Goal: Task Accomplishment & Management: Manage account settings

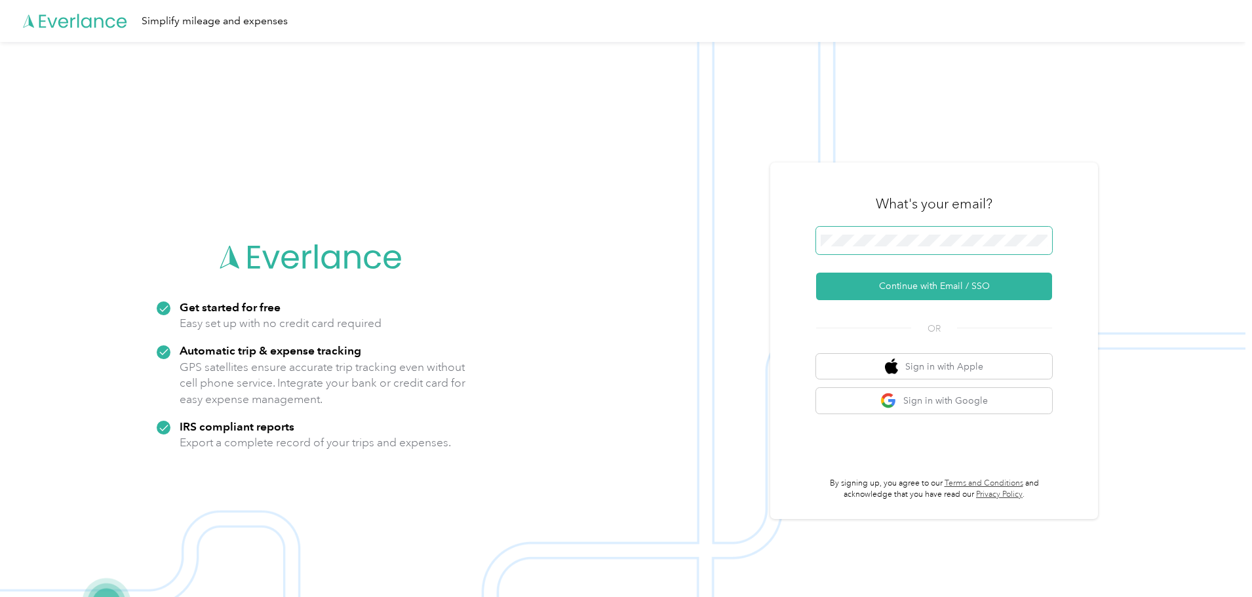
click at [862, 233] on span at bounding box center [934, 241] width 236 height 28
click at [908, 281] on button "Continue with Email / SSO" at bounding box center [934, 287] width 236 height 28
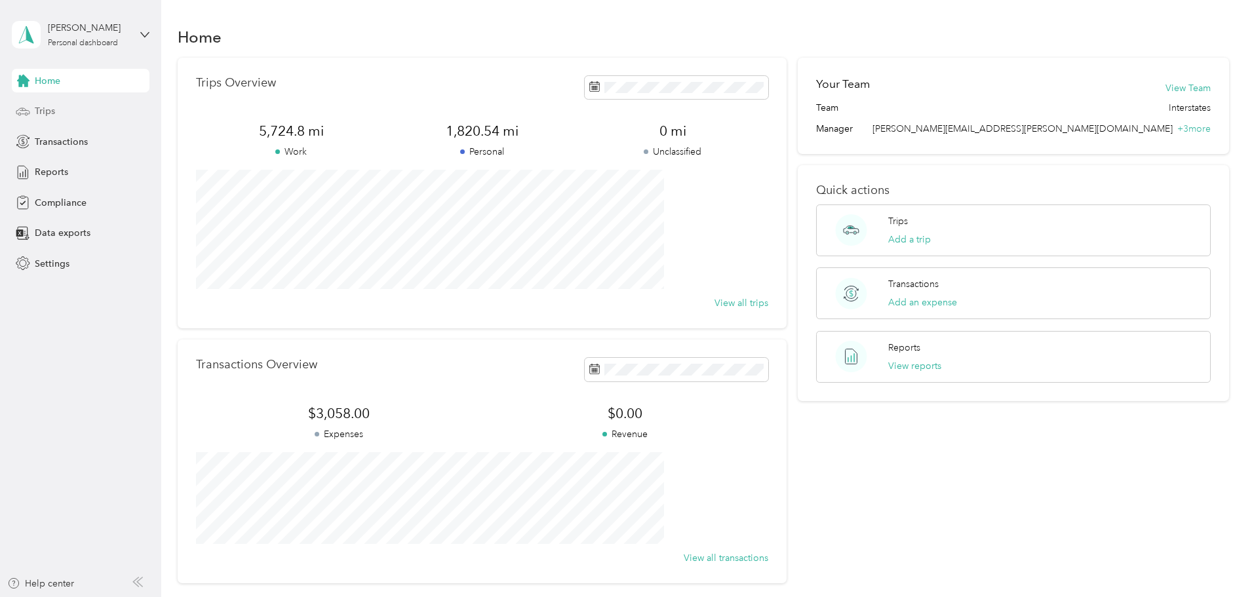
click at [45, 102] on div "Trips" at bounding box center [81, 112] width 138 height 24
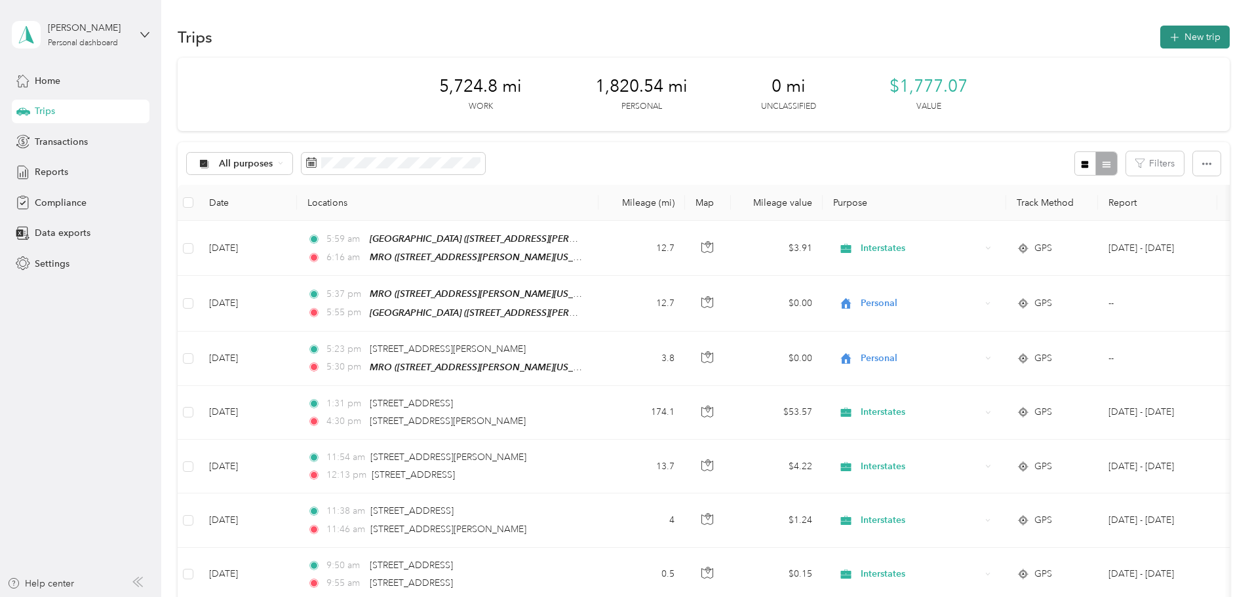
click at [1161, 40] on button "New trip" at bounding box center [1196, 37] width 70 height 23
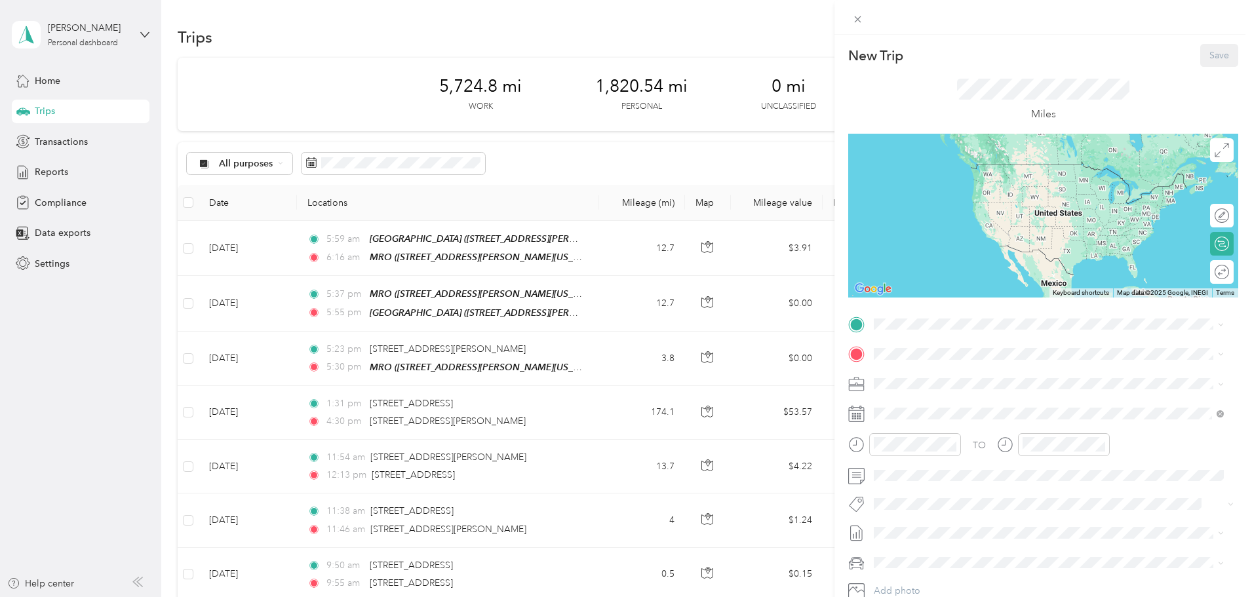
click at [949, 466] on div "[GEOGRAPHIC_DATA] [STREET_ADDRESS][PERSON_NAME][PERSON_NAME][US_STATE]" at bounding box center [1037, 471] width 277 height 28
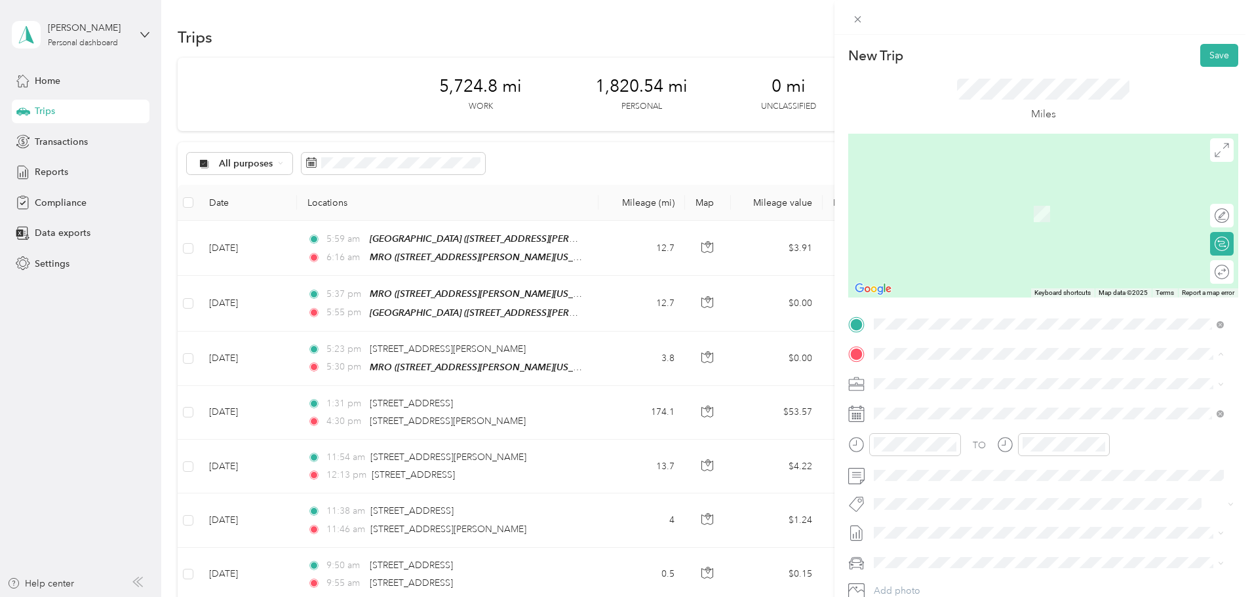
click at [957, 410] on div "TEAM MRO" at bounding box center [1001, 408] width 204 height 16
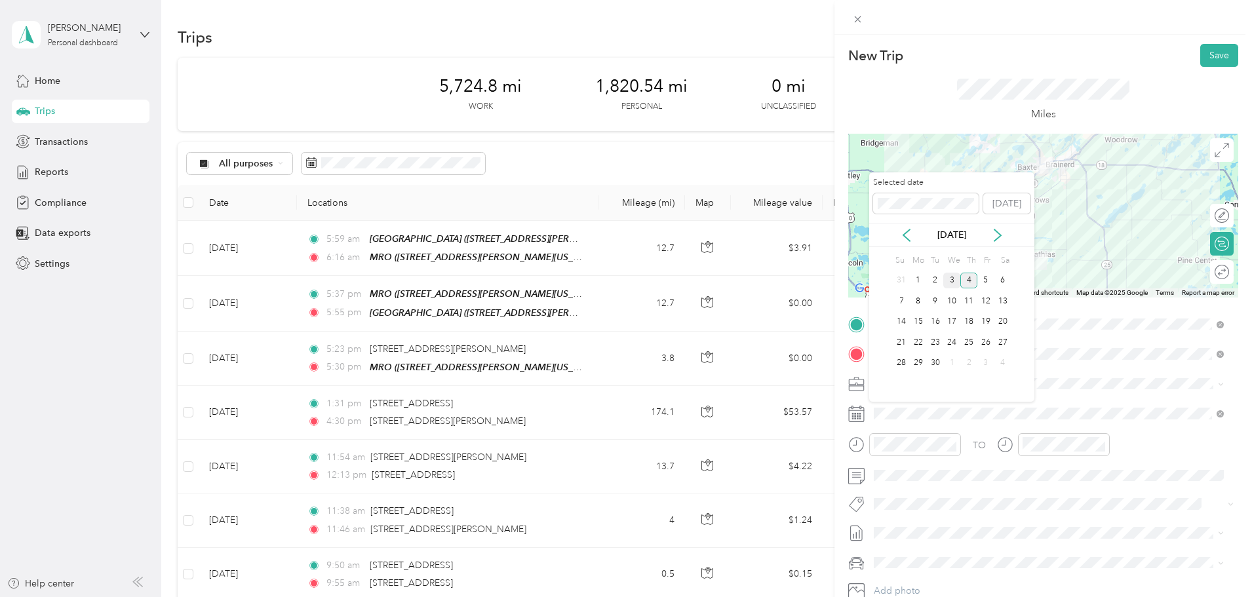
click at [954, 280] on div "3" at bounding box center [952, 281] width 17 height 16
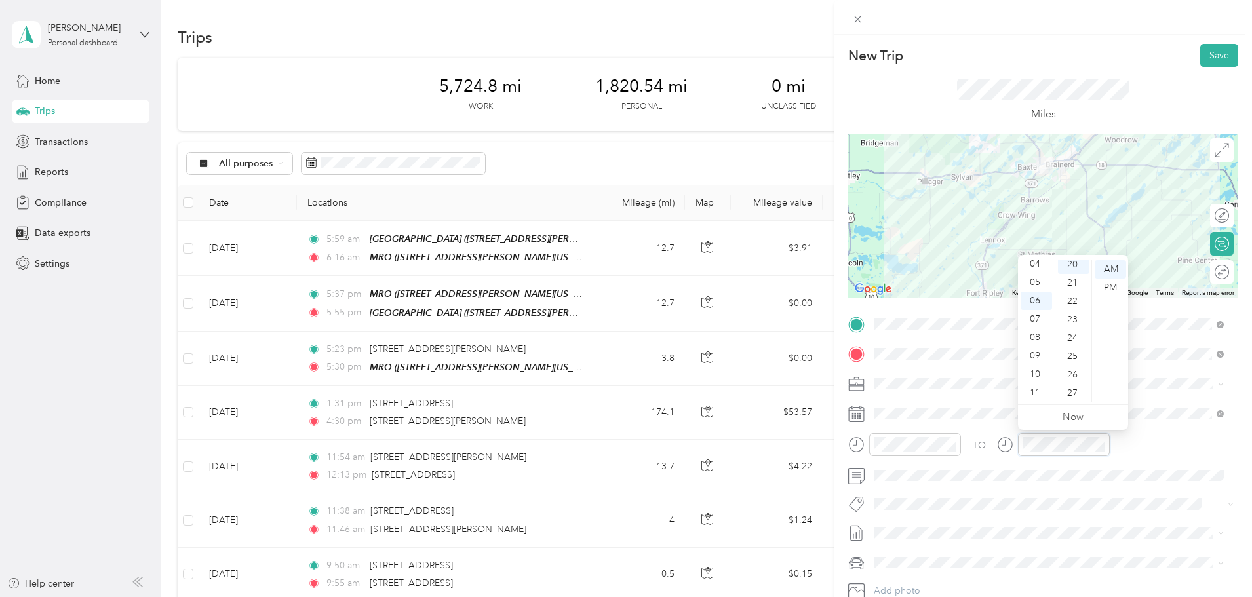
scroll to position [367, 0]
click at [1112, 106] on div "Miles" at bounding box center [1043, 101] width 172 height 44
click at [1203, 49] on button "Save" at bounding box center [1220, 55] width 38 height 23
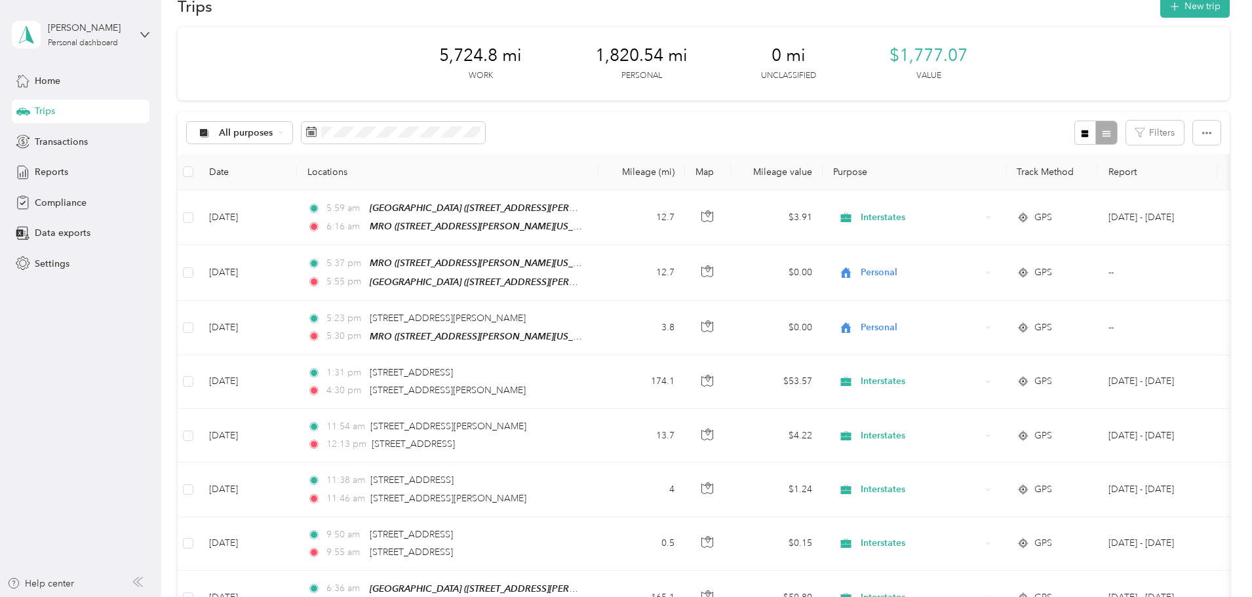
scroll to position [0, 0]
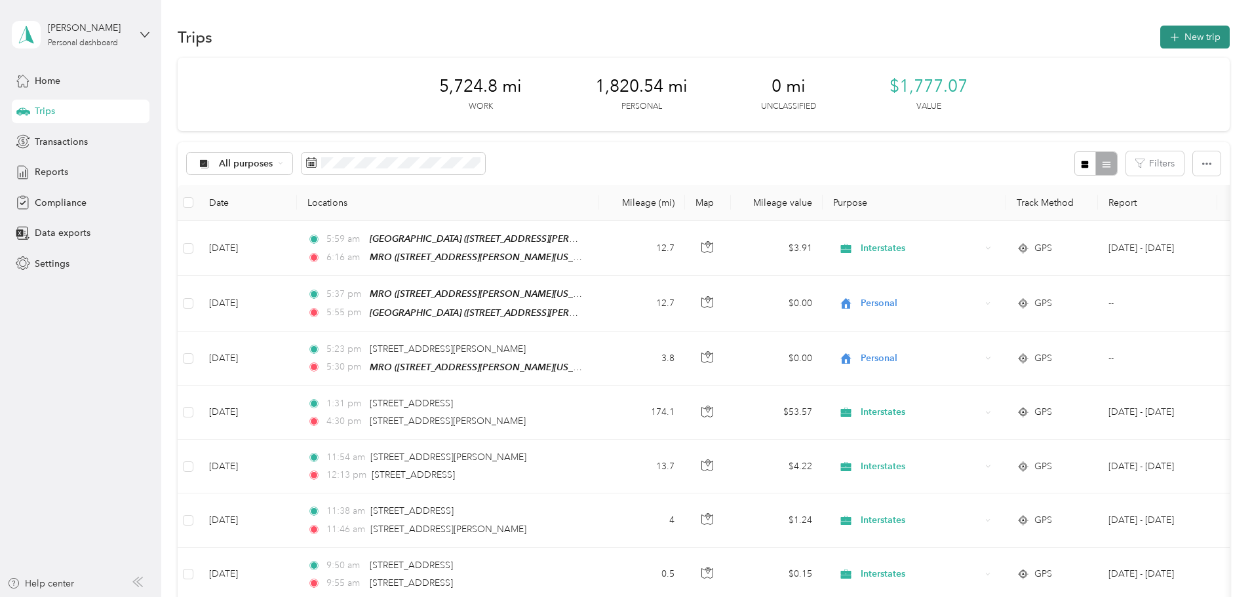
click at [1161, 39] on button "New trip" at bounding box center [1196, 37] width 70 height 23
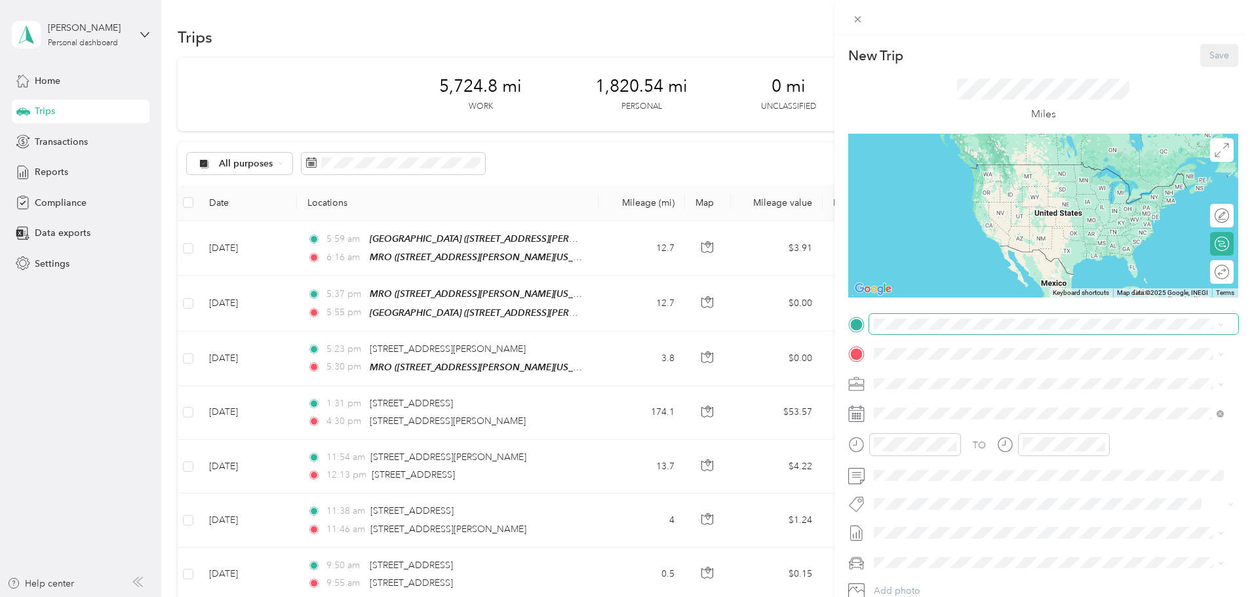
click at [953, 330] on span at bounding box center [1054, 324] width 369 height 21
click at [932, 469] on div "[GEOGRAPHIC_DATA] [STREET_ADDRESS][PERSON_NAME][PERSON_NAME][US_STATE]" at bounding box center [1037, 466] width 277 height 28
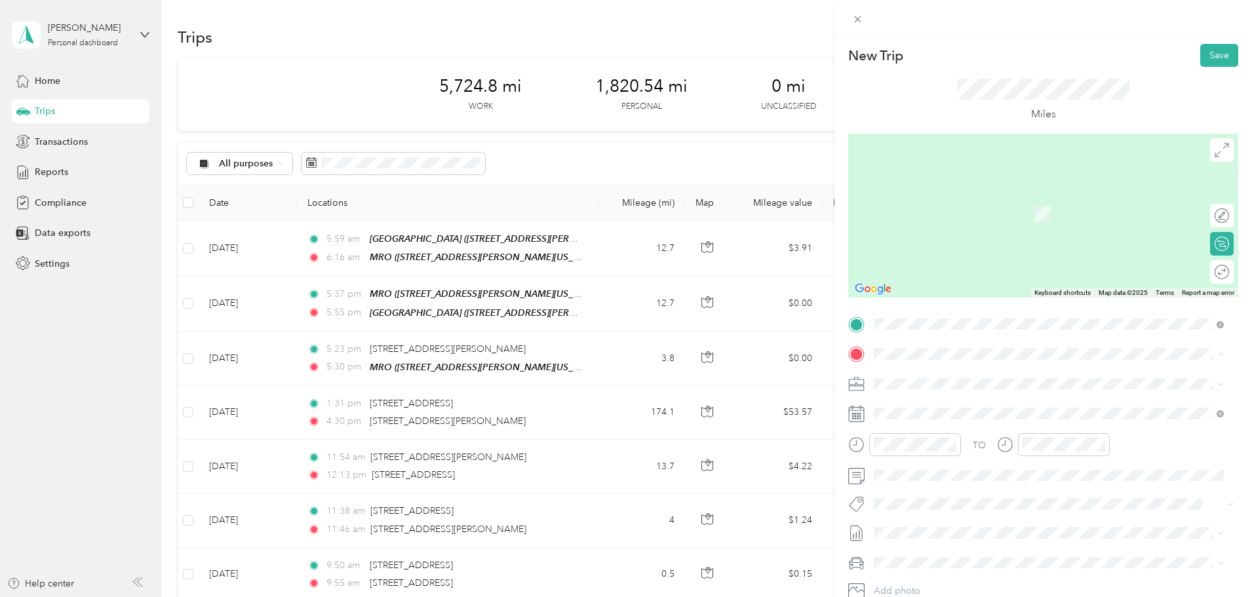
click at [970, 454] on div "MRO Office [STREET_ADDRESS][PERSON_NAME][US_STATE]" at bounding box center [1001, 460] width 204 height 28
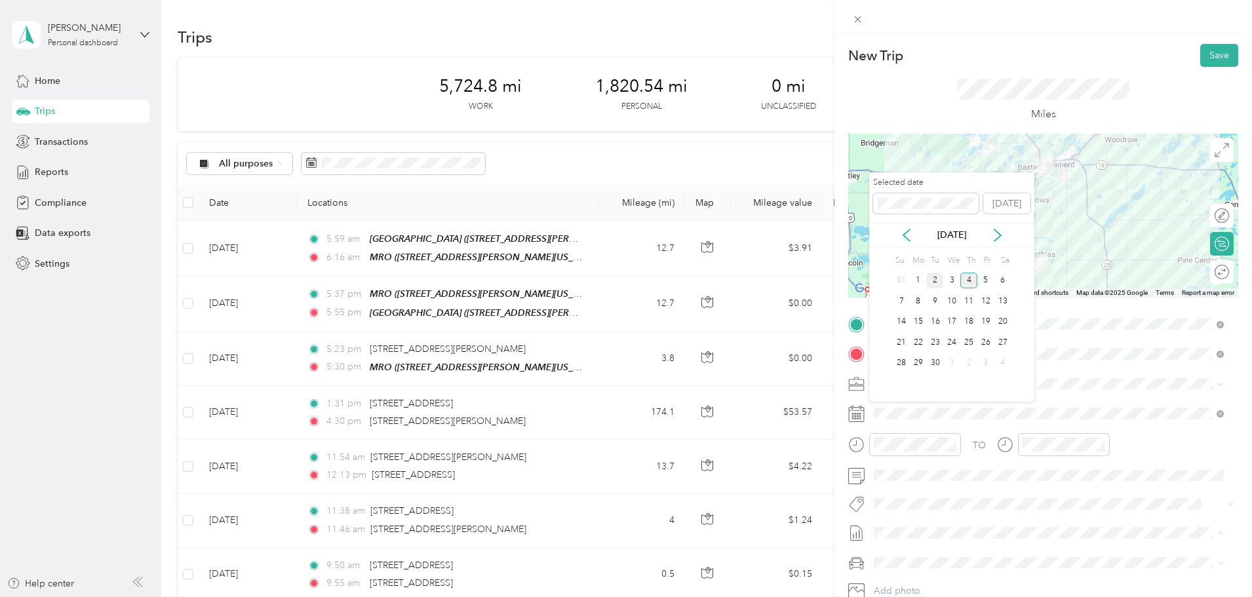
click at [934, 281] on div "2" at bounding box center [935, 281] width 17 height 16
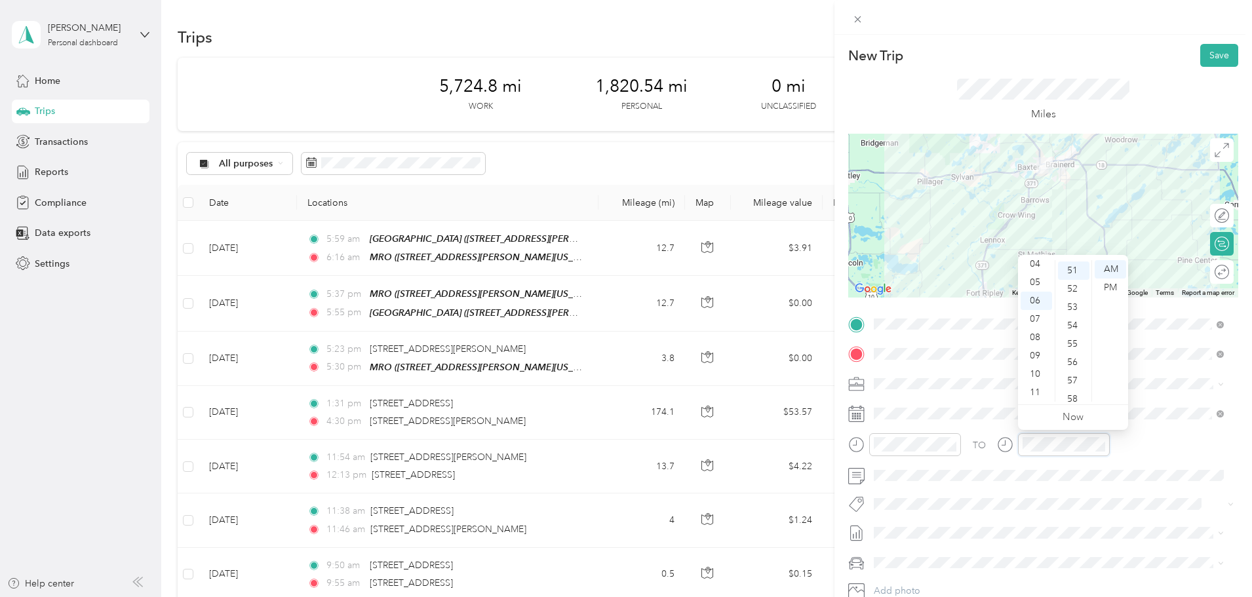
scroll to position [936, 0]
click at [1077, 20] on div at bounding box center [1044, 17] width 418 height 35
click at [1214, 52] on button "Save" at bounding box center [1220, 55] width 38 height 23
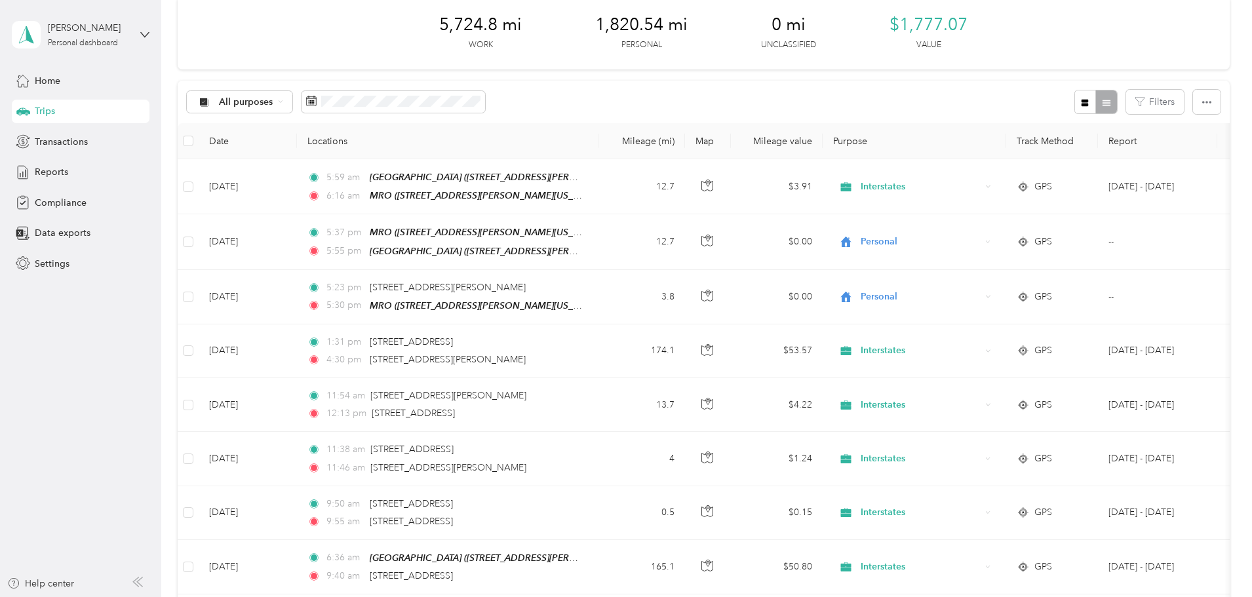
scroll to position [0, 0]
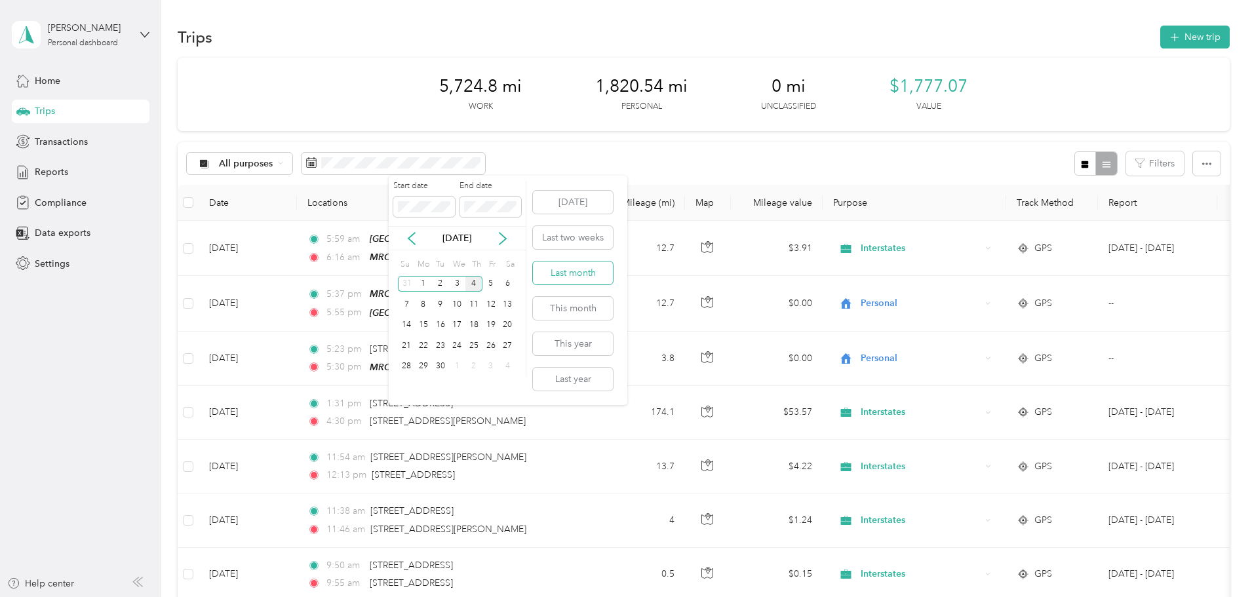
click at [567, 271] on button "Last month" at bounding box center [573, 273] width 80 height 23
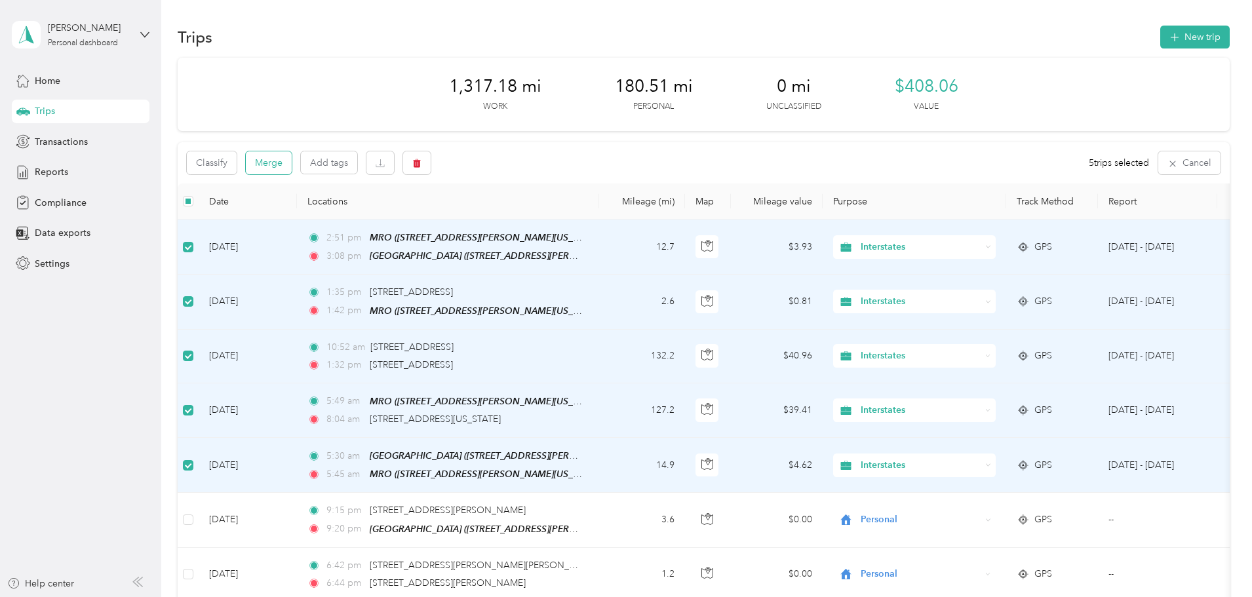
click at [292, 164] on button "Merge" at bounding box center [269, 162] width 46 height 23
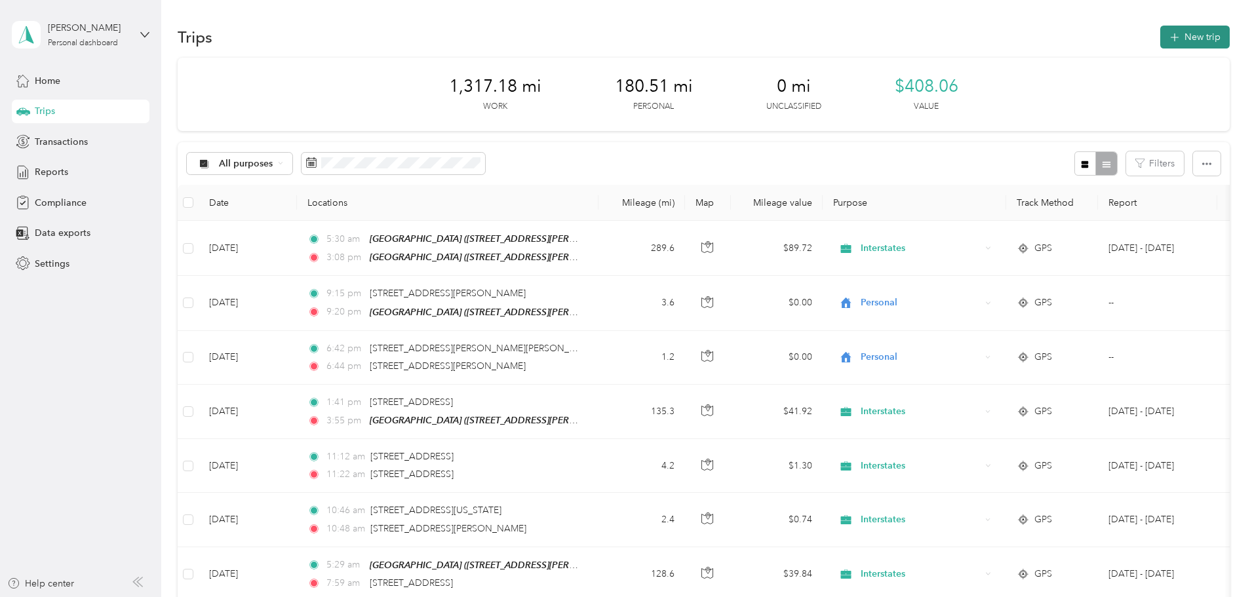
click at [1161, 39] on button "New trip" at bounding box center [1196, 37] width 70 height 23
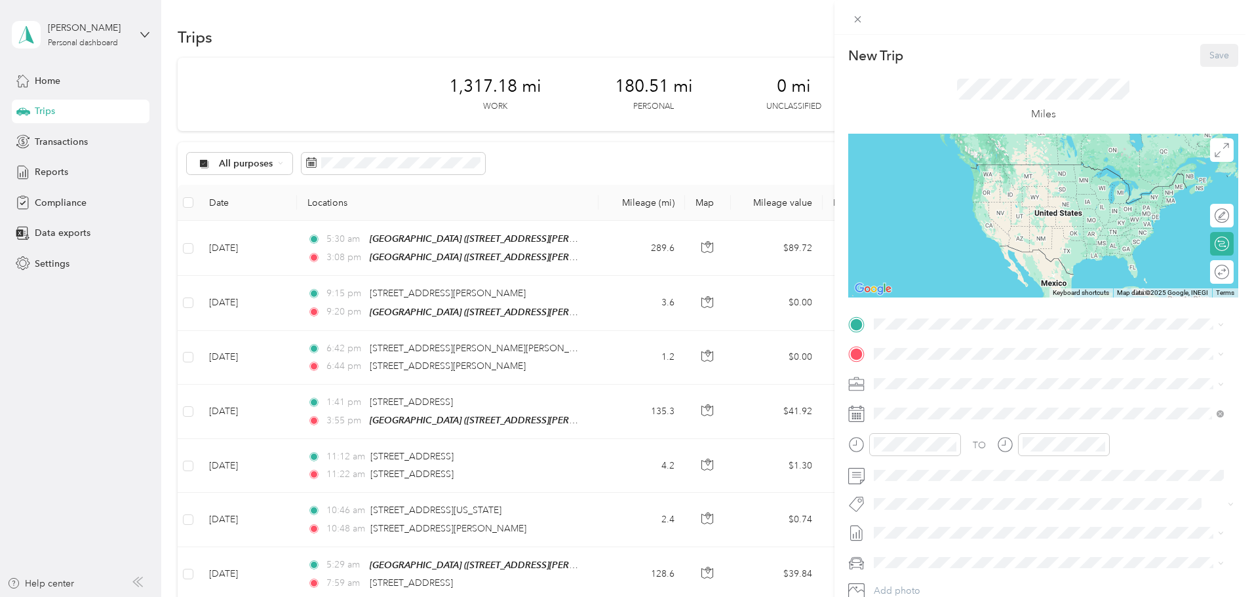
click at [974, 465] on div "[GEOGRAPHIC_DATA]" at bounding box center [1037, 464] width 277 height 12
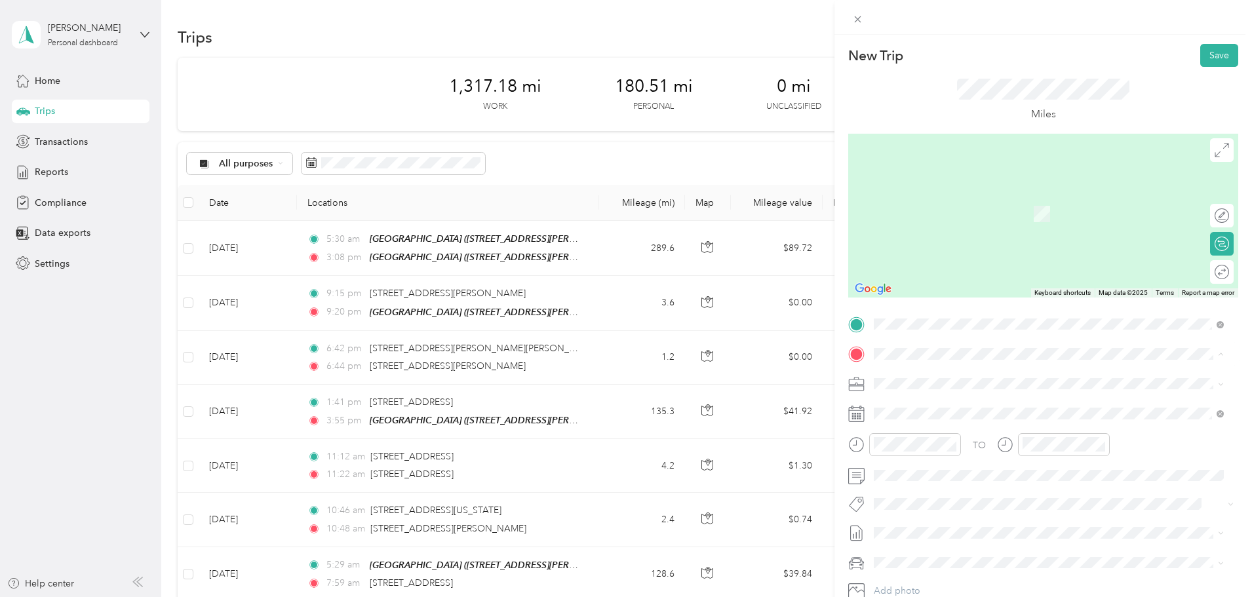
click at [965, 417] on div "TEAM MRO [STREET_ADDRESS][PERSON_NAME][US_STATE]" at bounding box center [1001, 416] width 204 height 32
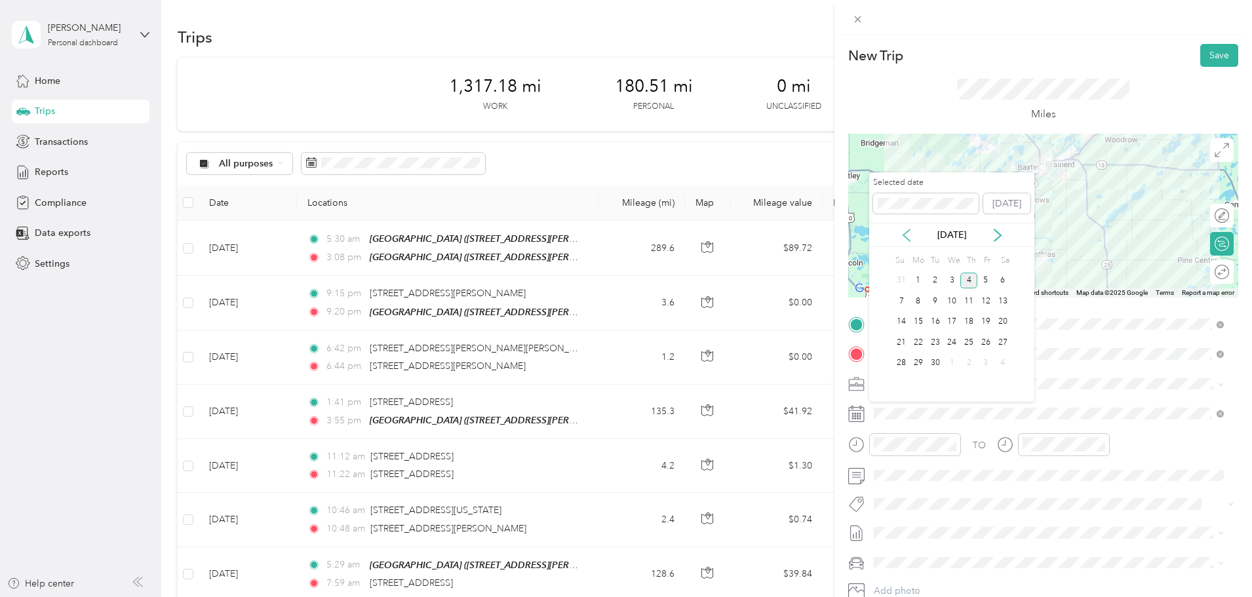
click at [910, 235] on icon at bounding box center [906, 235] width 13 height 13
click at [966, 361] on div "28" at bounding box center [969, 363] width 17 height 16
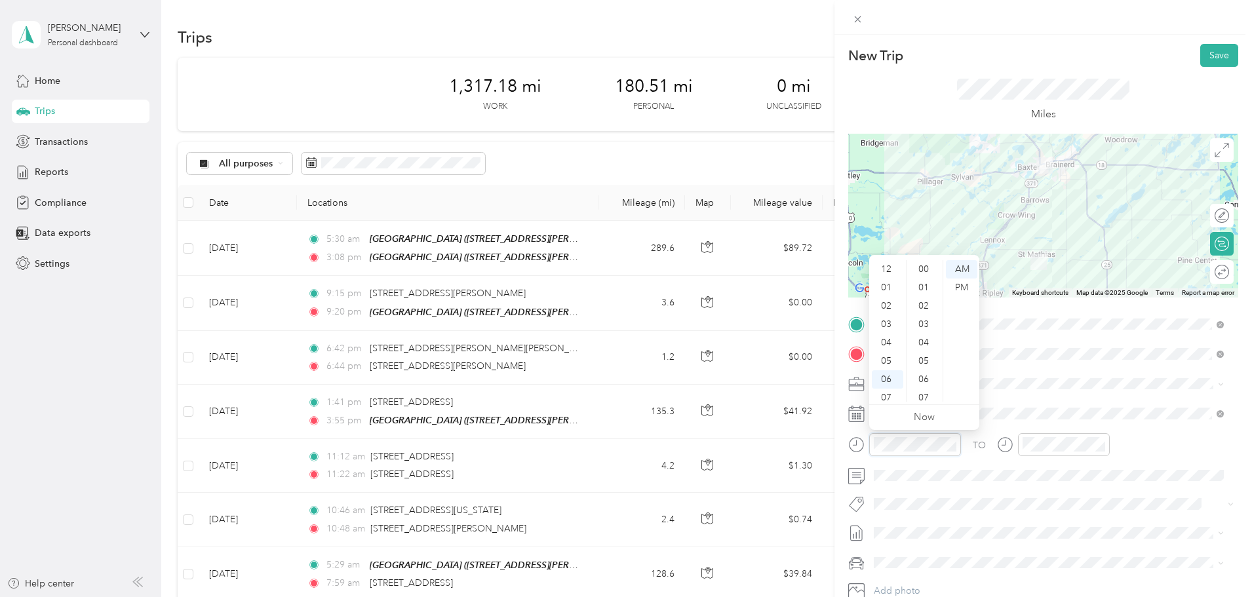
scroll to position [79, 0]
click at [890, 280] on div "05" at bounding box center [887, 282] width 31 height 18
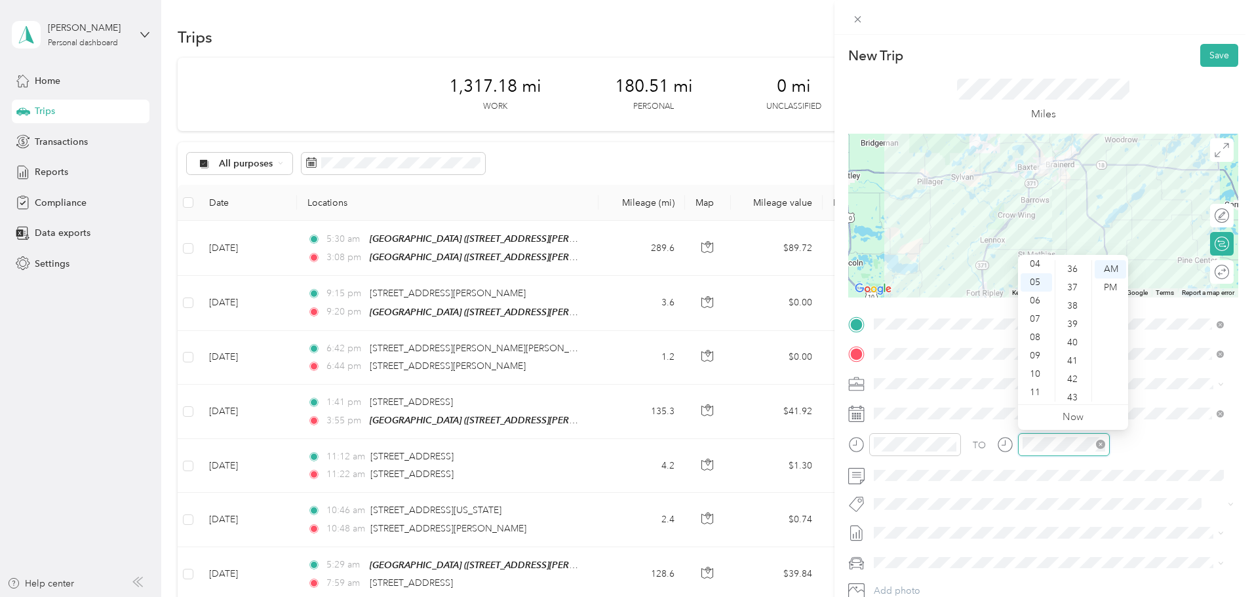
scroll to position [367, 0]
click at [1210, 56] on button "Save" at bounding box center [1220, 55] width 38 height 23
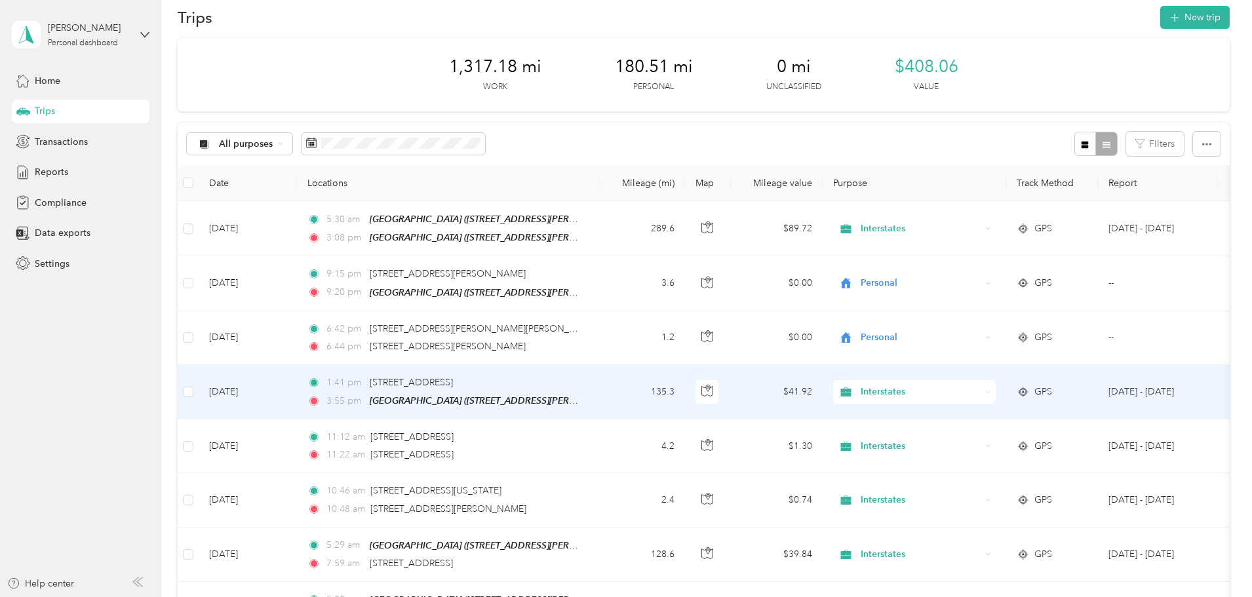
scroll to position [0, 0]
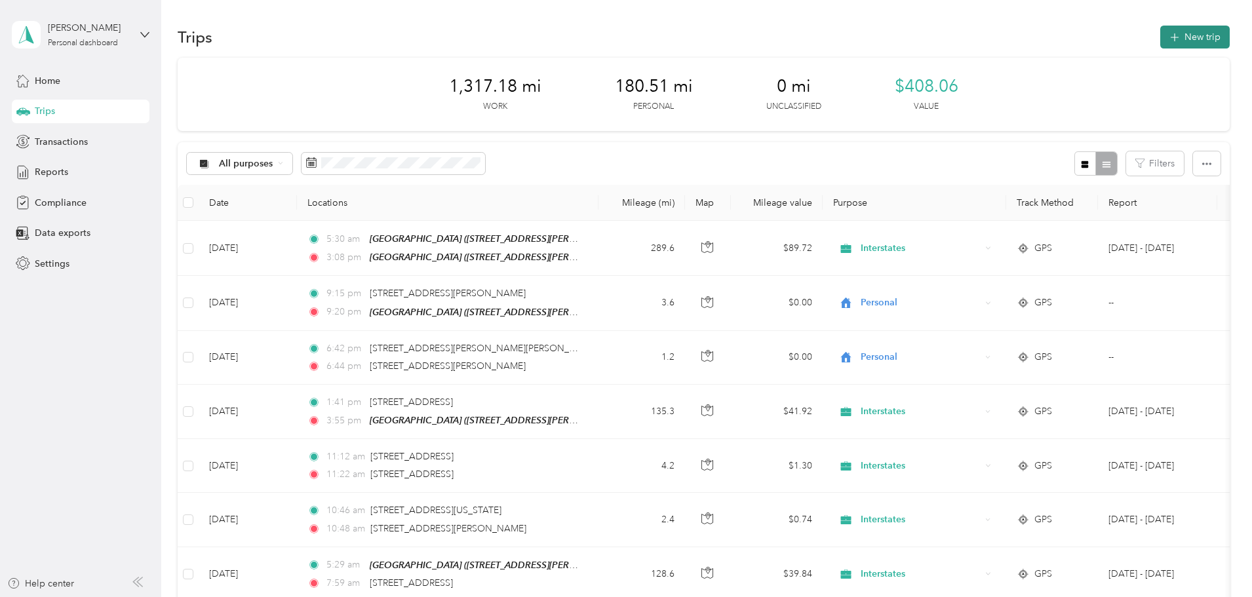
click at [1161, 43] on button "New trip" at bounding box center [1196, 37] width 70 height 23
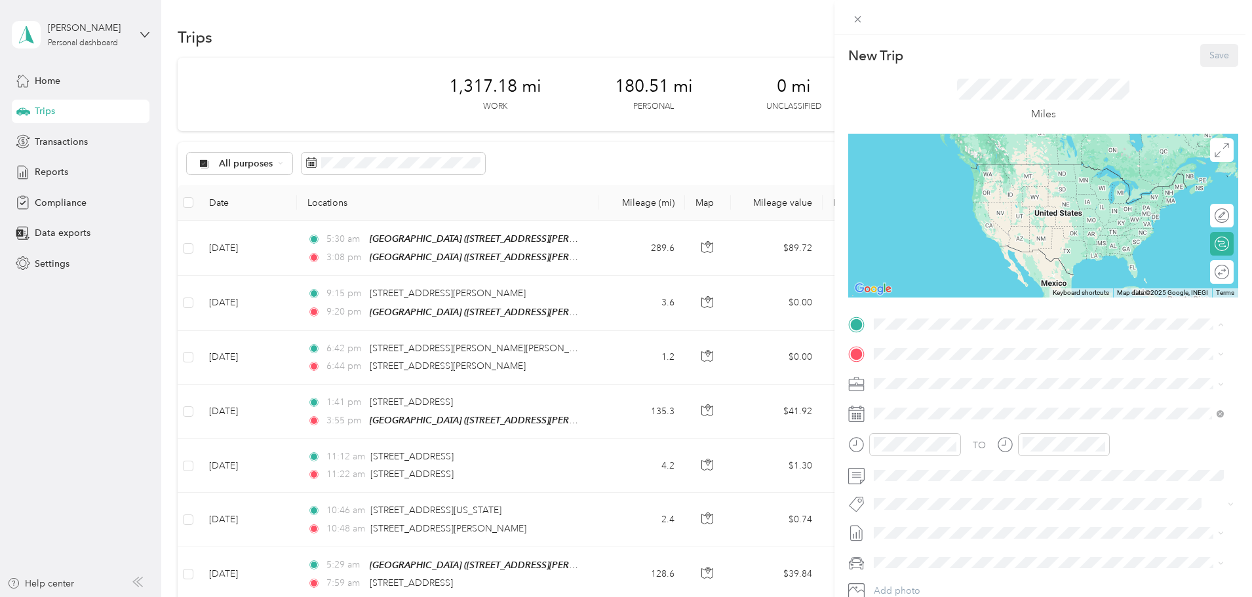
click at [964, 386] on div "TEAM MRO [STREET_ADDRESS][PERSON_NAME][US_STATE]" at bounding box center [1001, 386] width 204 height 32
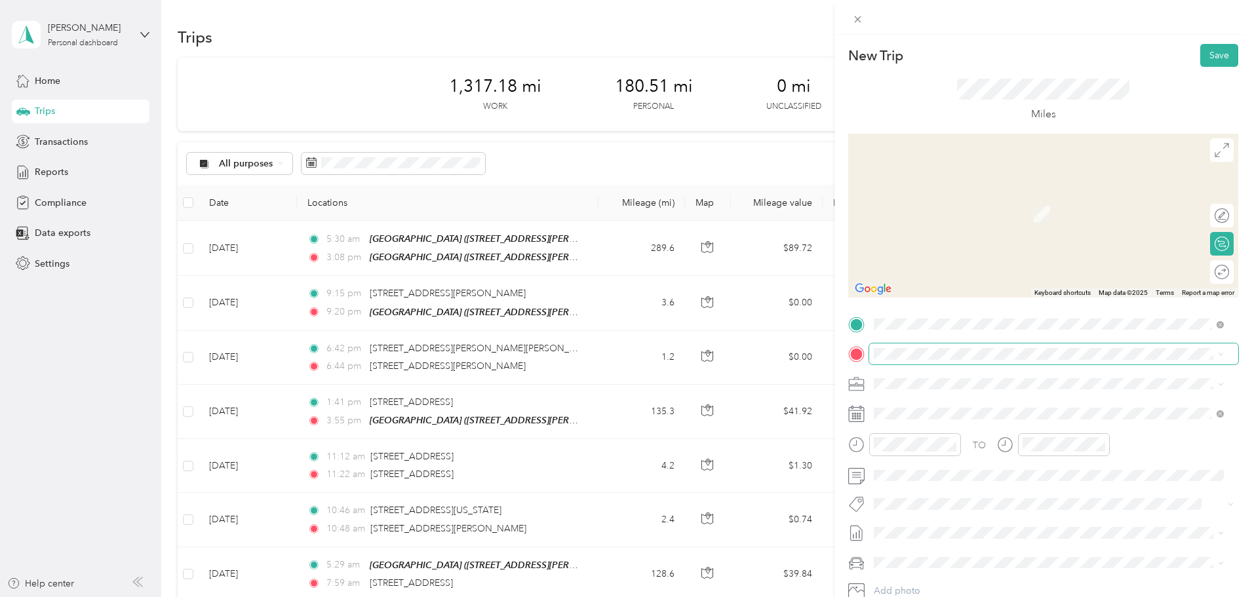
click at [948, 361] on span at bounding box center [1054, 354] width 369 height 21
click at [969, 492] on div "[GEOGRAPHIC_DATA]" at bounding box center [1037, 493] width 277 height 12
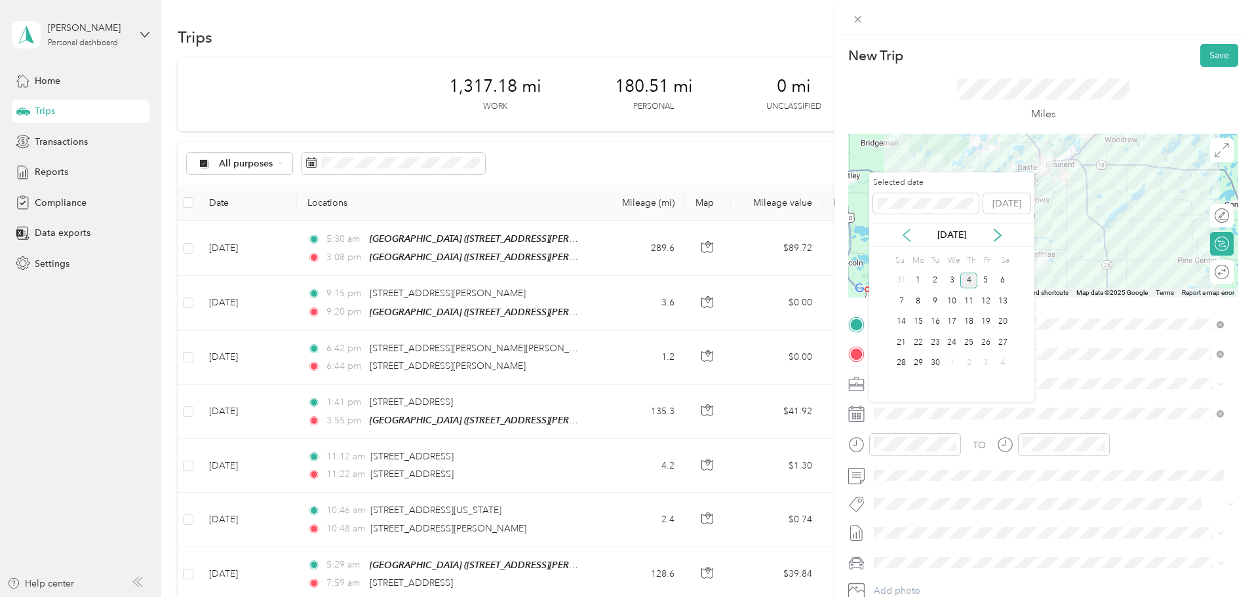
click at [908, 240] on icon at bounding box center [906, 235] width 13 height 13
click at [967, 361] on div "28" at bounding box center [969, 363] width 17 height 16
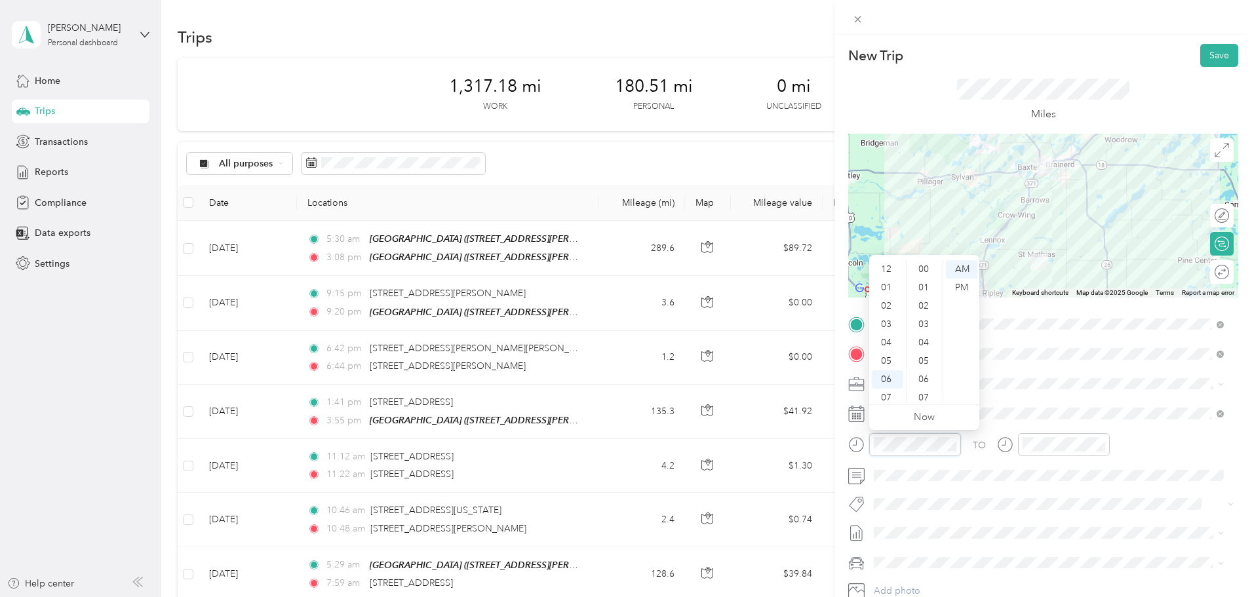
scroll to position [79, 0]
click at [885, 283] on div "05" at bounding box center [887, 282] width 31 height 18
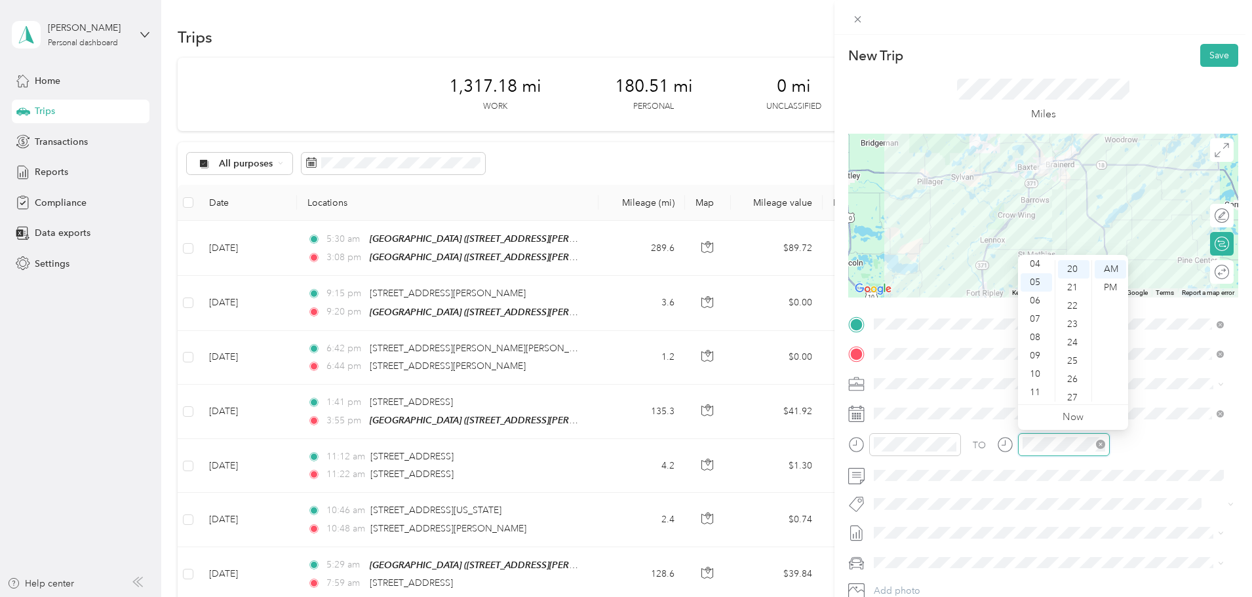
scroll to position [367, 0]
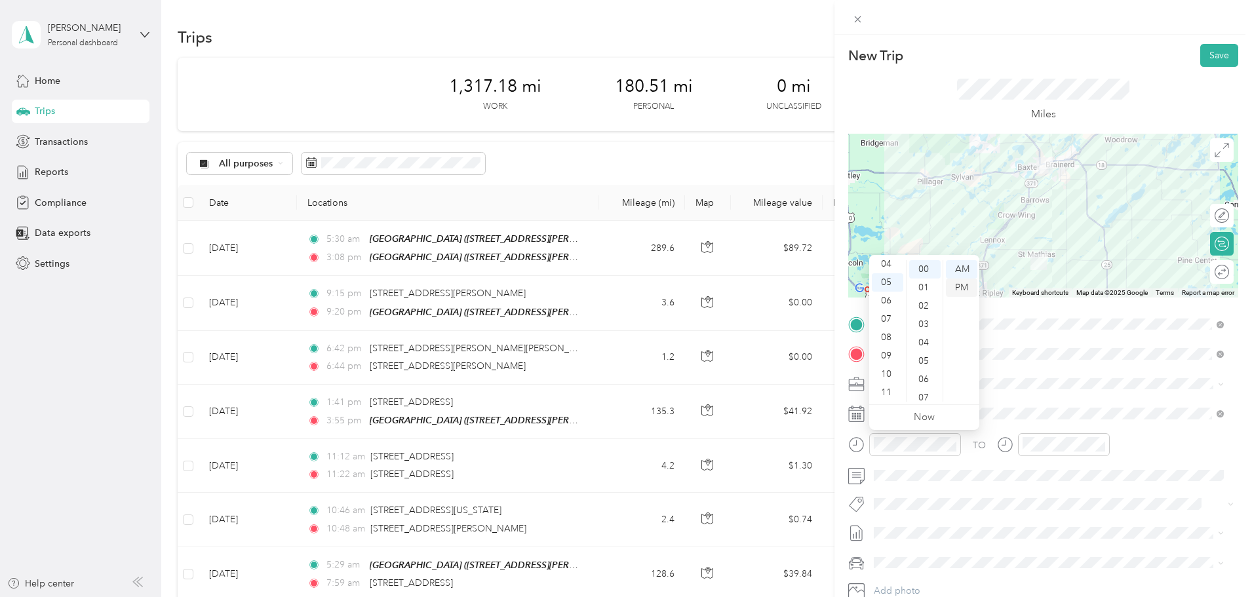
click at [968, 283] on div "PM" at bounding box center [961, 288] width 31 height 18
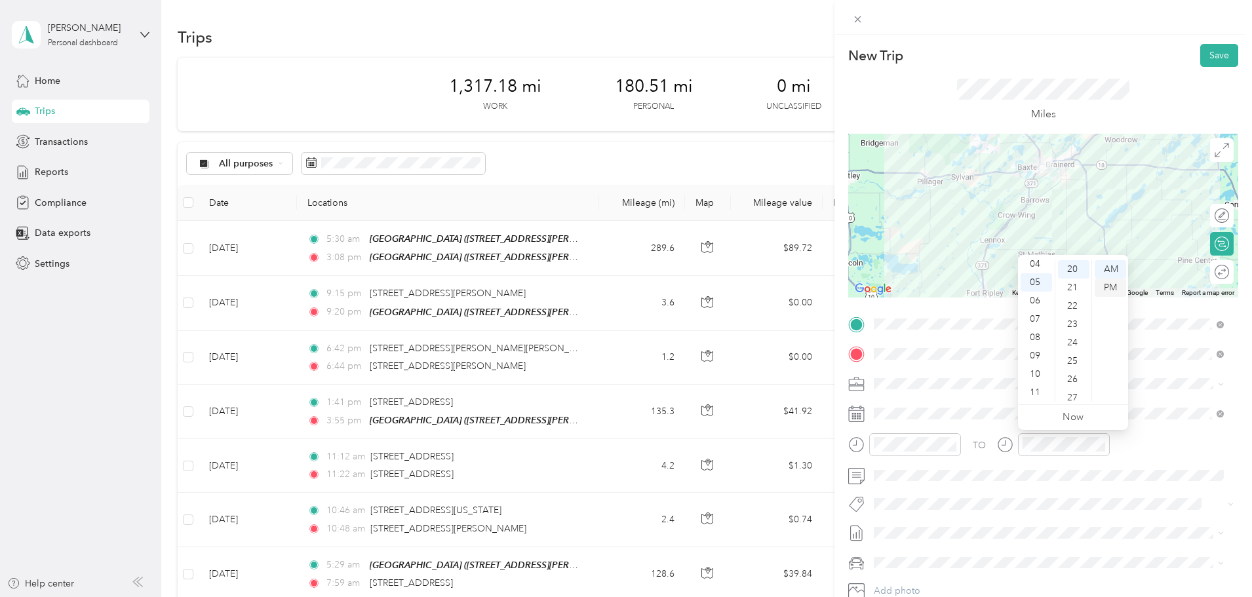
click at [1111, 285] on div "PM" at bounding box center [1110, 288] width 31 height 18
click at [1156, 446] on div "TO" at bounding box center [1044, 449] width 390 height 32
click at [1210, 56] on button "Save" at bounding box center [1220, 55] width 38 height 23
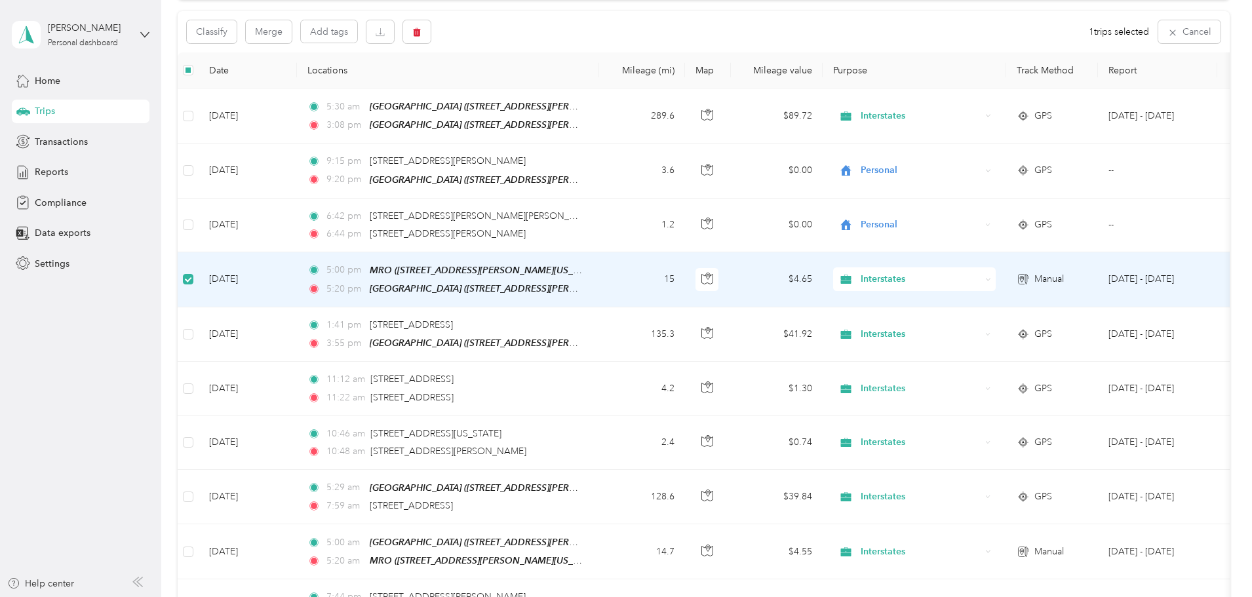
scroll to position [130, 0]
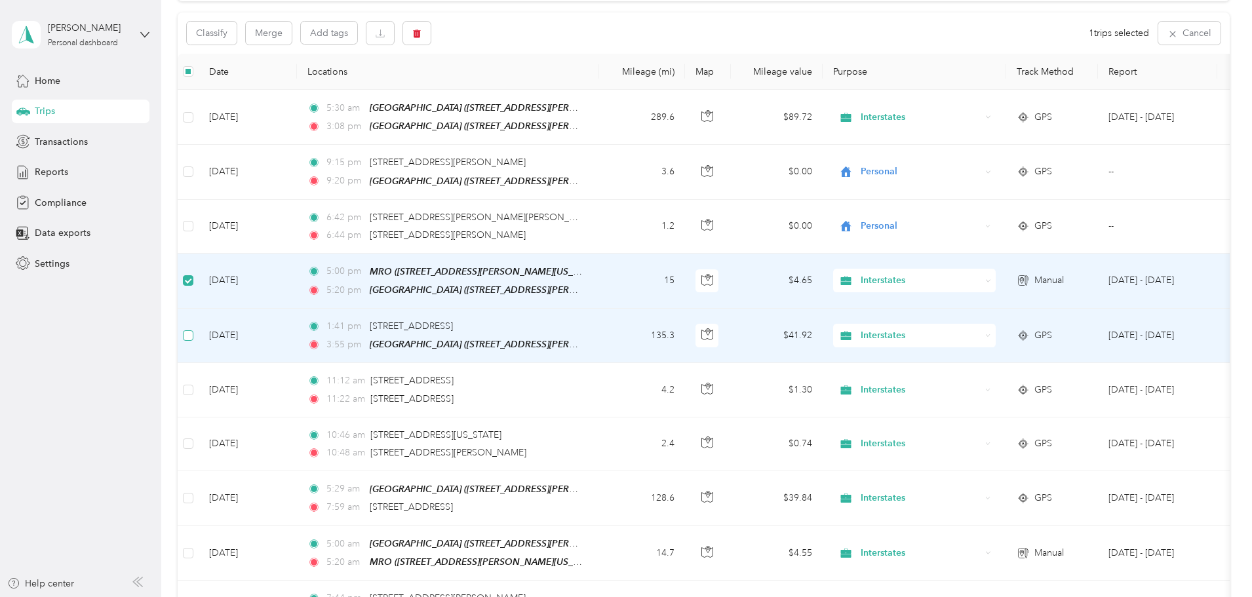
click at [193, 338] on label at bounding box center [188, 336] width 10 height 14
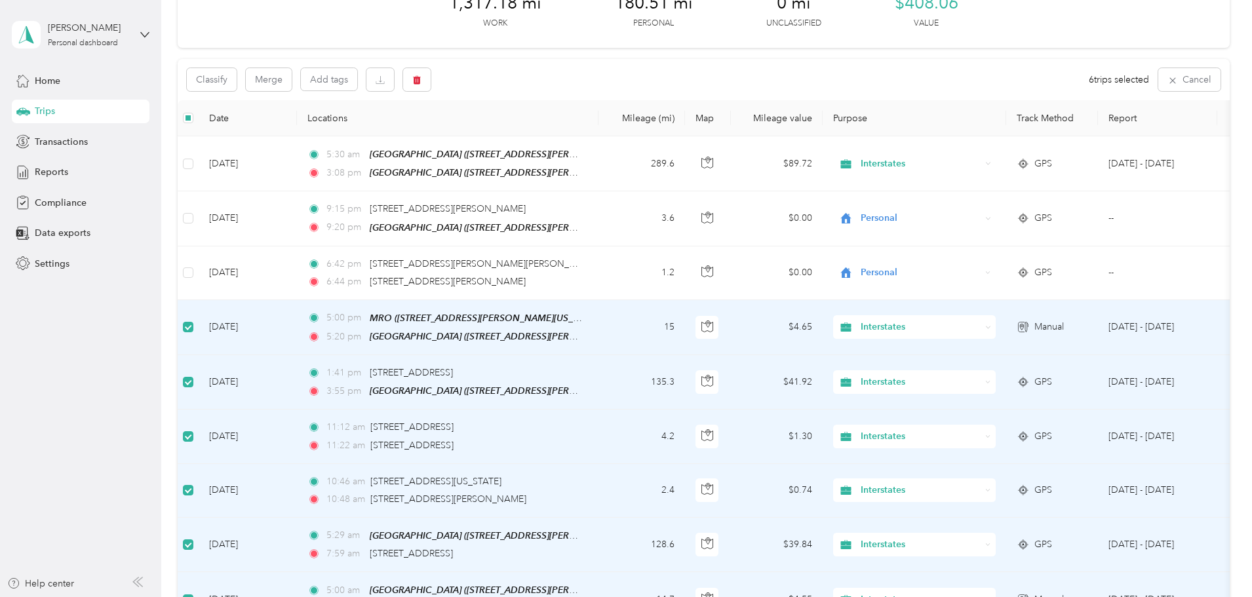
scroll to position [0, 0]
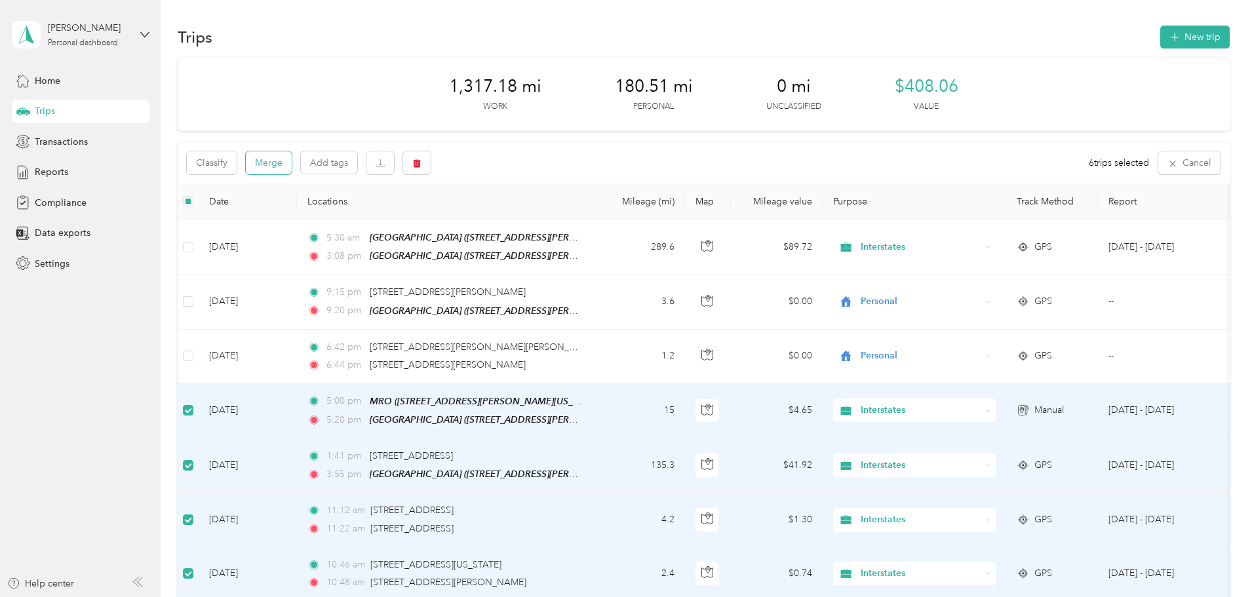
click at [292, 162] on button "Merge" at bounding box center [269, 162] width 46 height 23
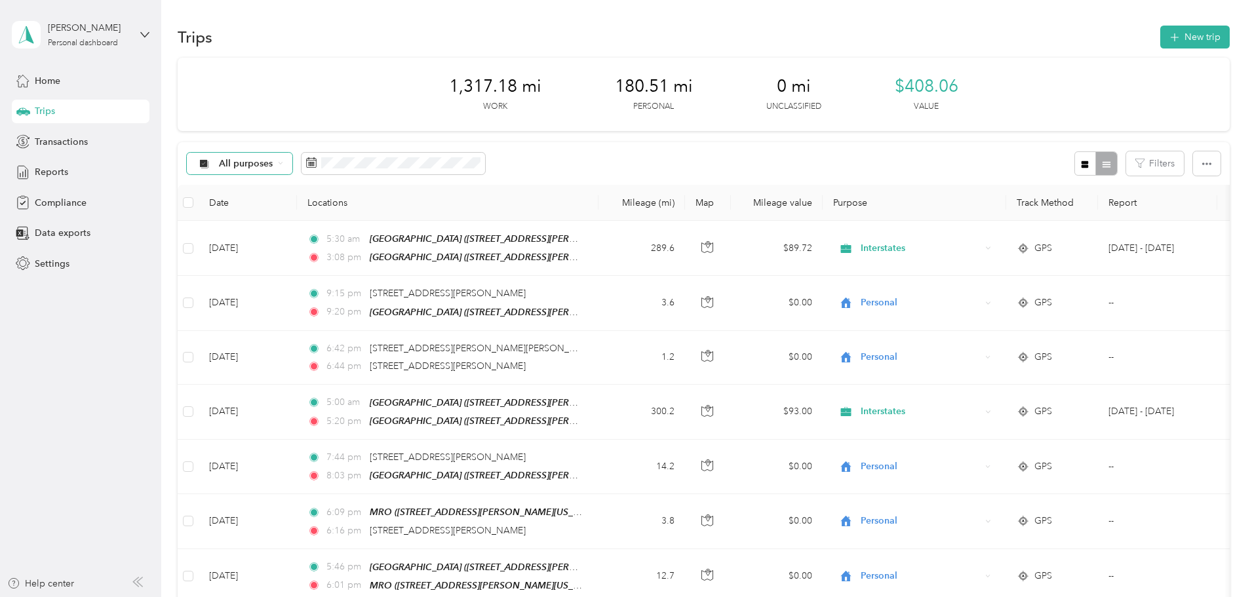
click at [273, 165] on span "All purposes" at bounding box center [246, 163] width 54 height 9
click at [327, 235] on li "Interstates" at bounding box center [326, 231] width 105 height 23
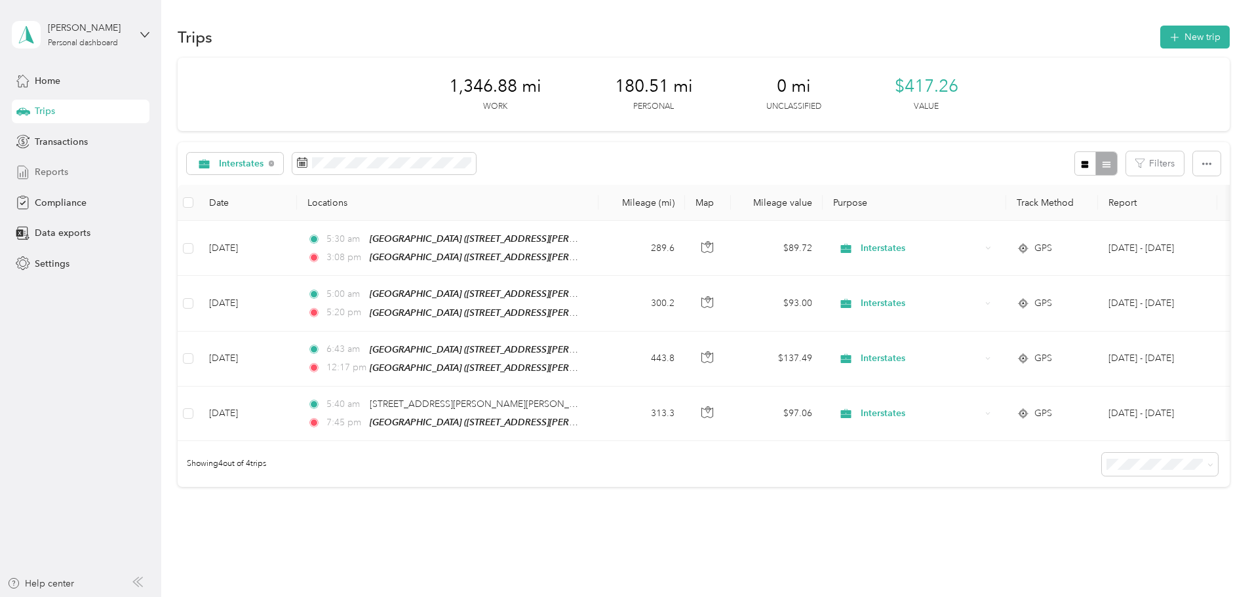
click at [70, 170] on div "Reports" at bounding box center [81, 173] width 138 height 24
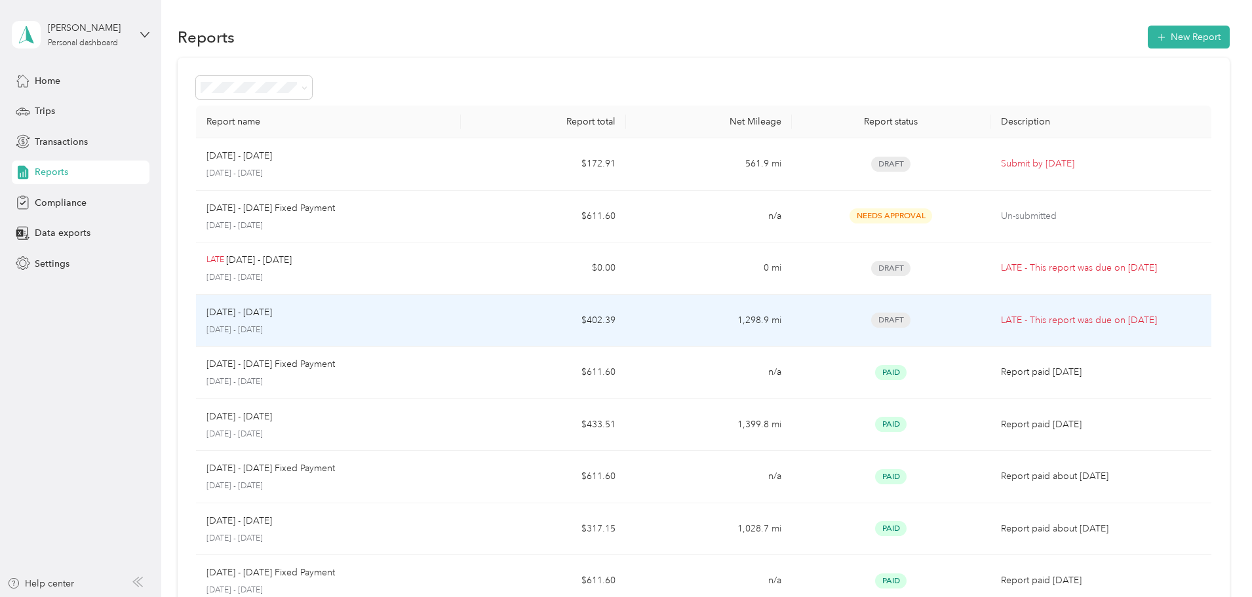
click at [871, 318] on span "Draft" at bounding box center [890, 320] width 39 height 15
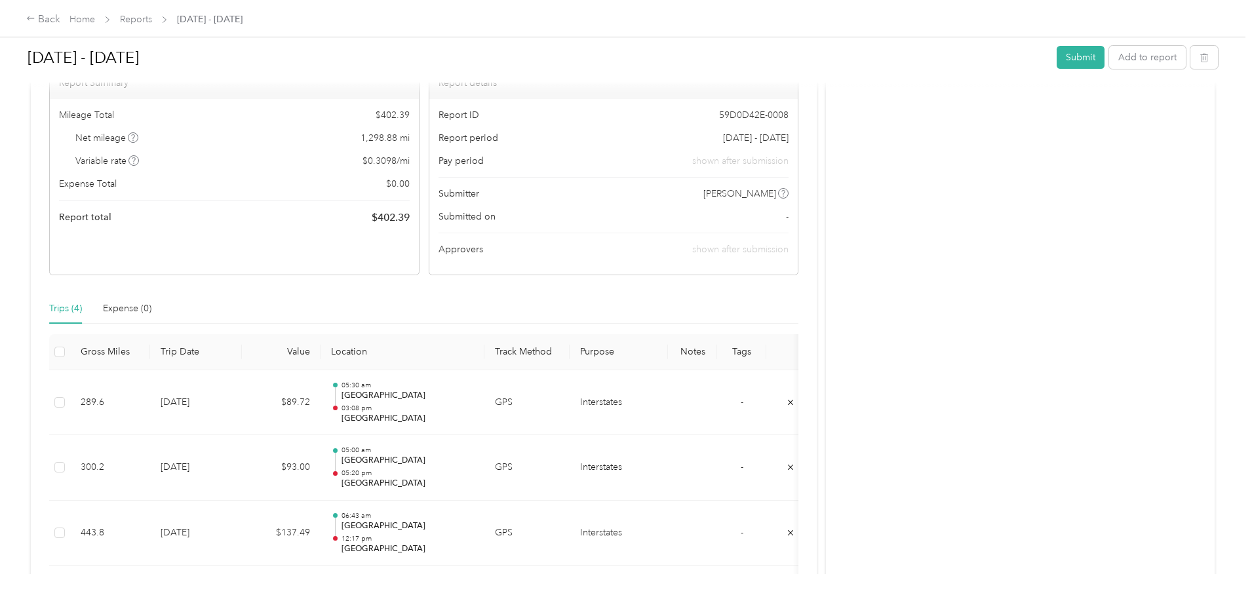
scroll to position [63, 0]
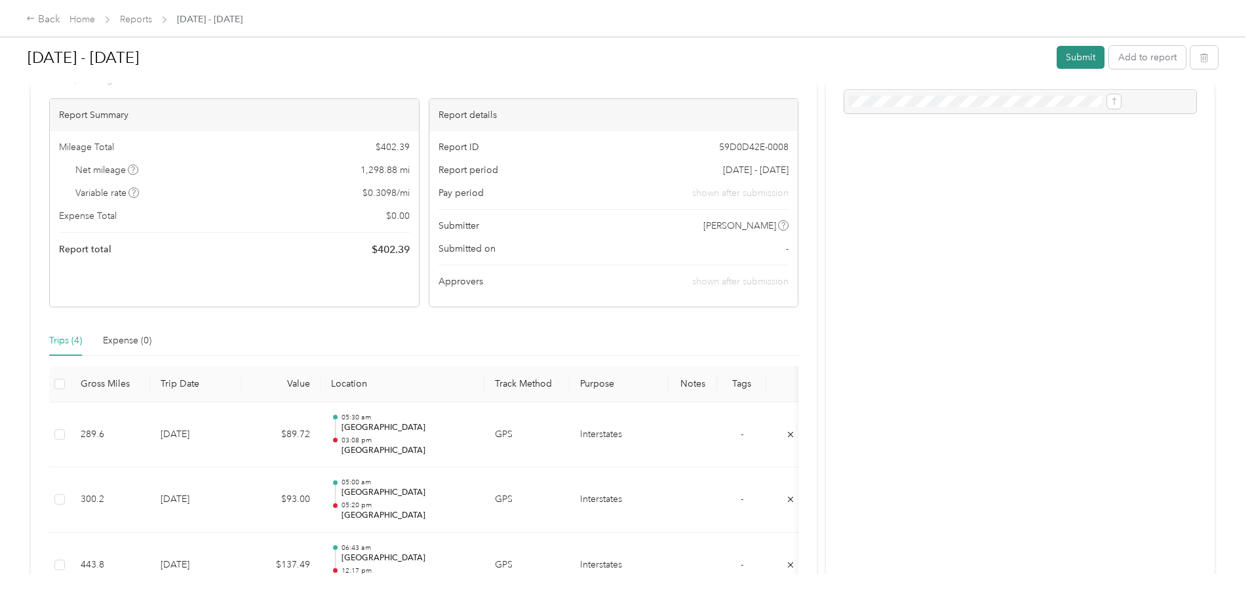
click at [1057, 60] on button "Submit" at bounding box center [1081, 57] width 48 height 23
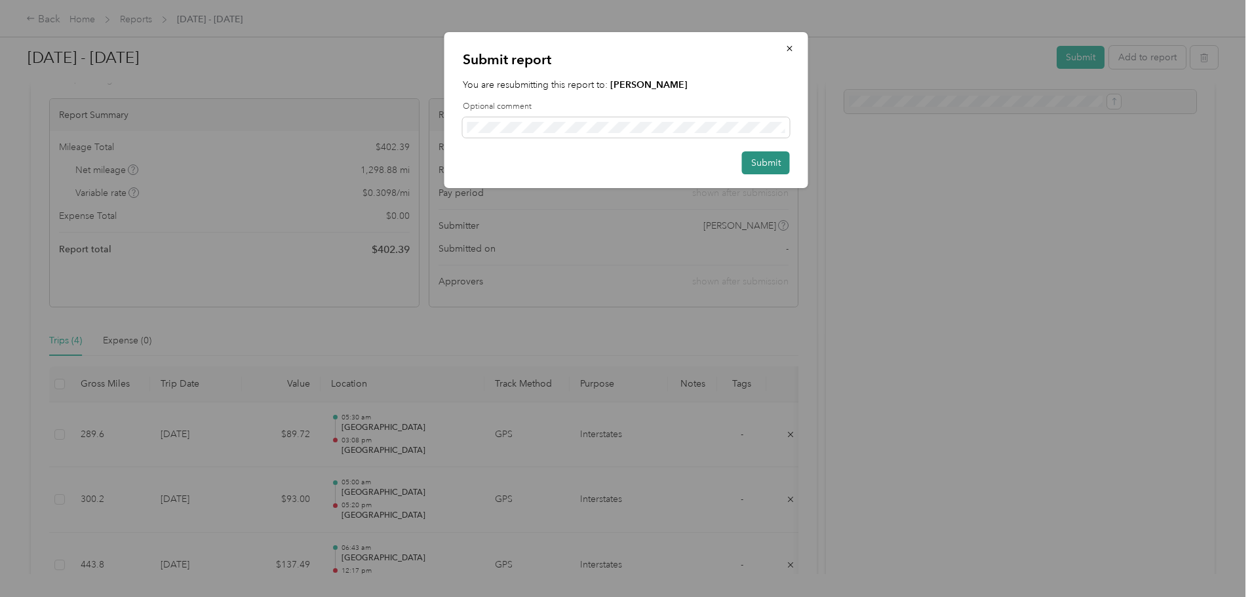
click at [774, 162] on button "Submit" at bounding box center [766, 162] width 48 height 23
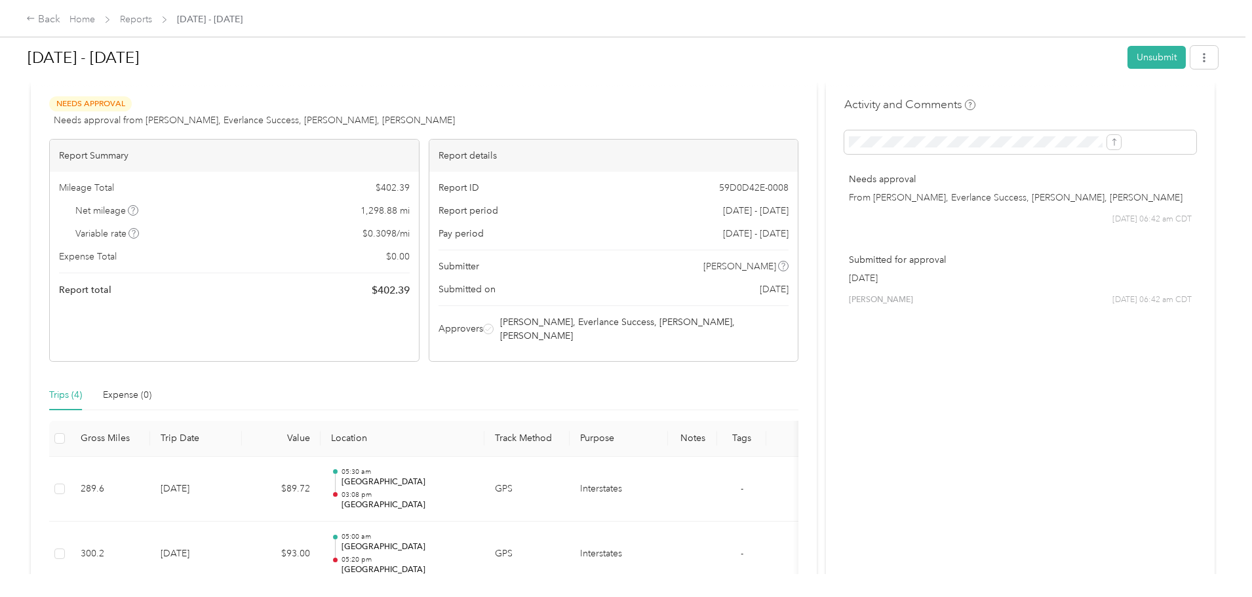
scroll to position [0, 0]
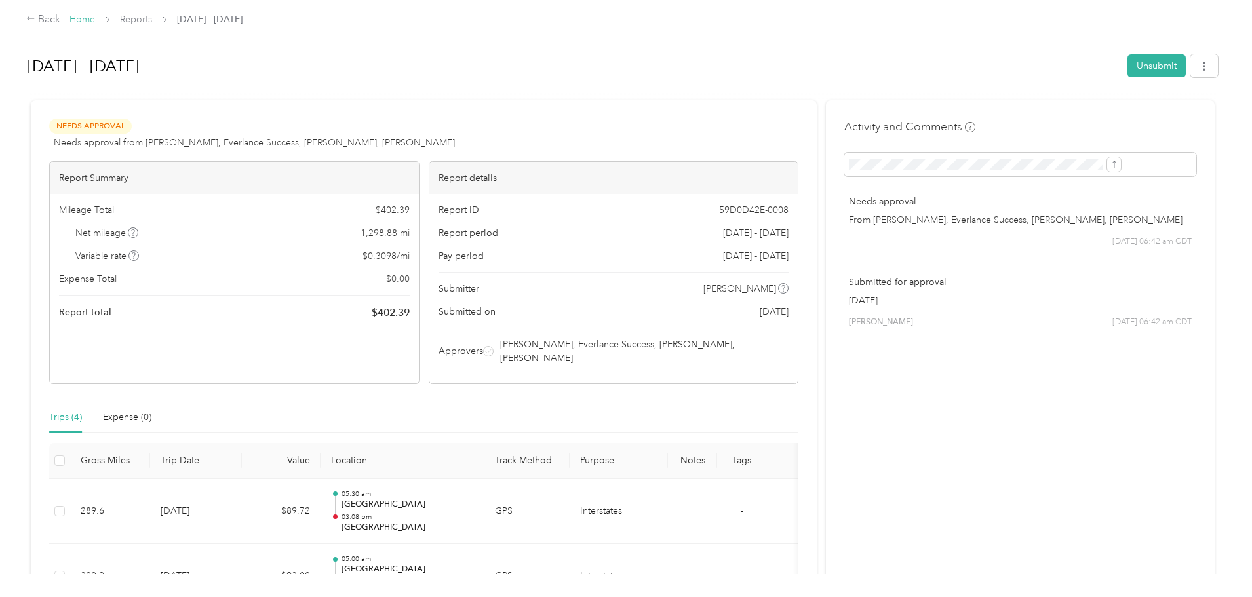
click at [95, 19] on link "Home" at bounding box center [83, 19] width 26 height 11
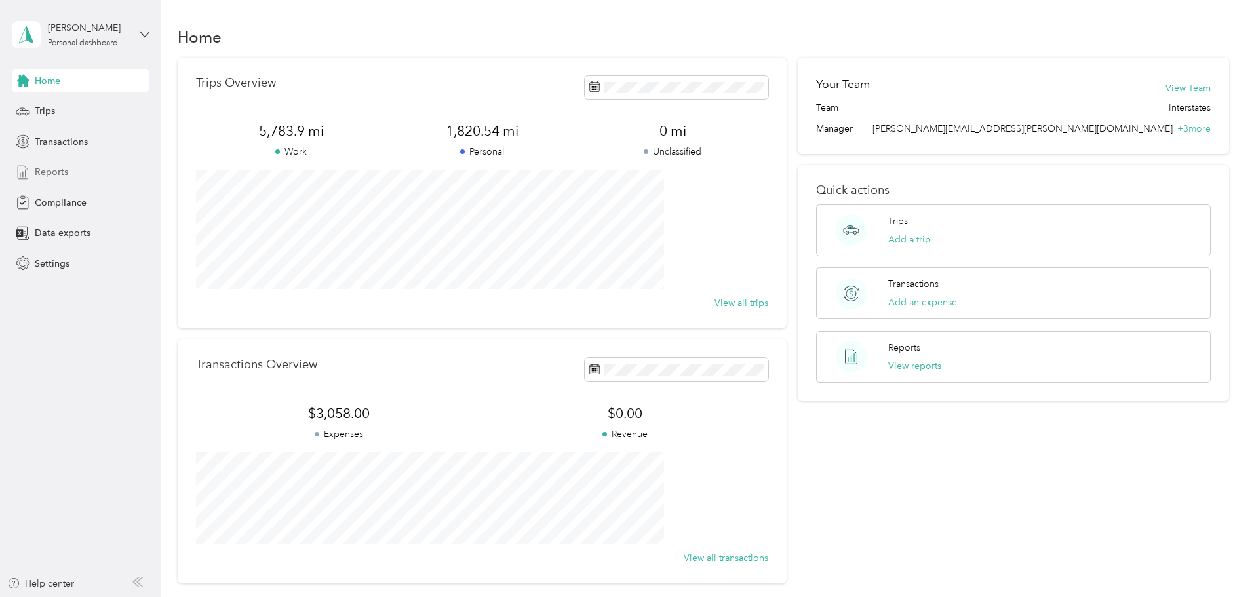
click at [52, 170] on span "Reports" at bounding box center [51, 172] width 33 height 14
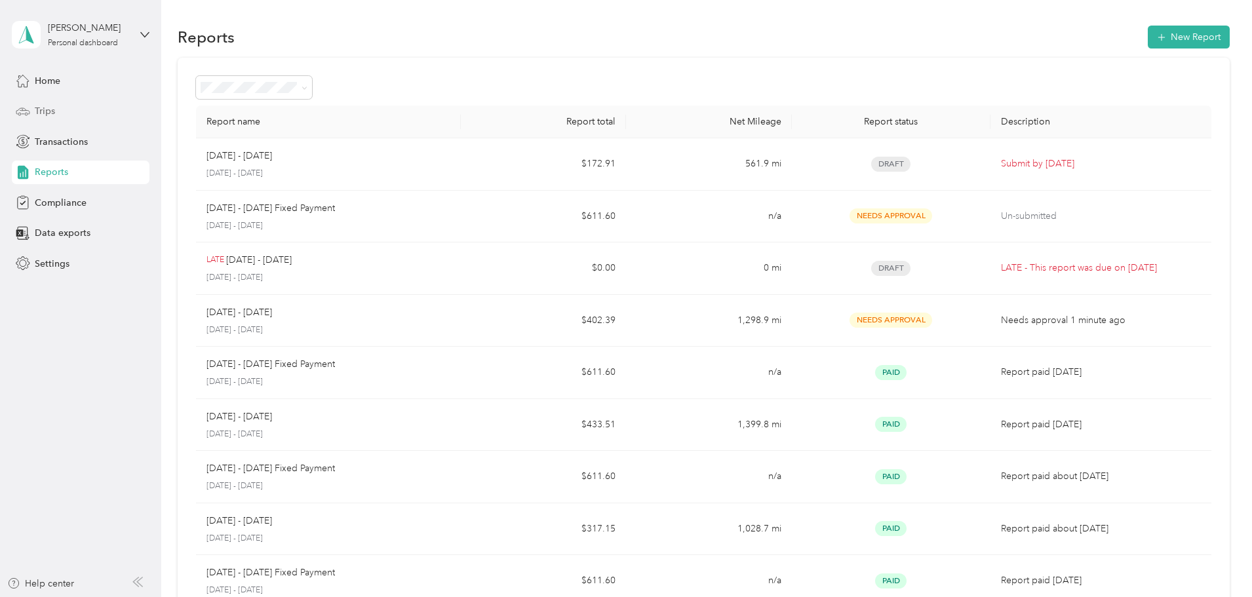
click at [94, 108] on div "Trips" at bounding box center [81, 112] width 138 height 24
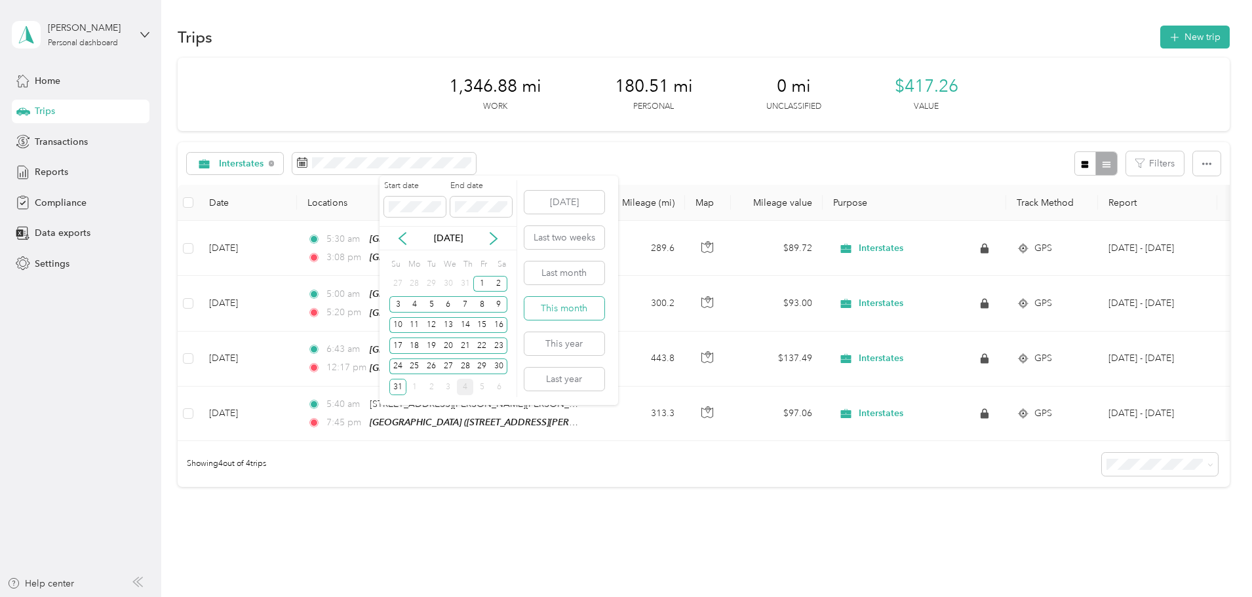
click at [569, 306] on button "This month" at bounding box center [565, 308] width 80 height 23
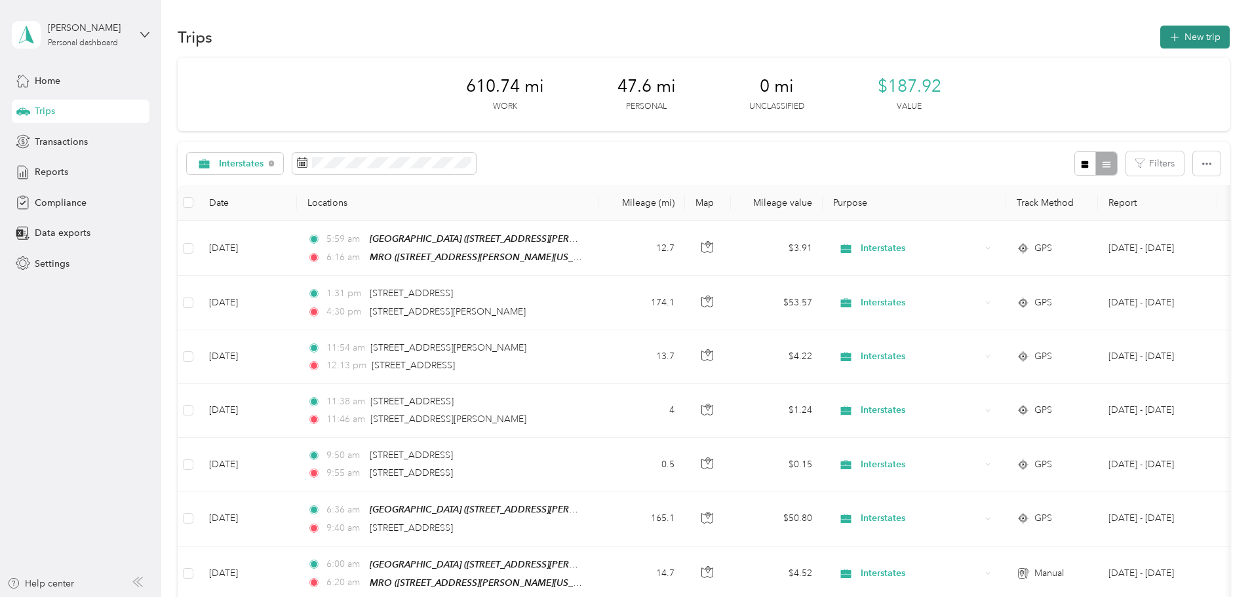
click at [1161, 41] on button "New trip" at bounding box center [1196, 37] width 70 height 23
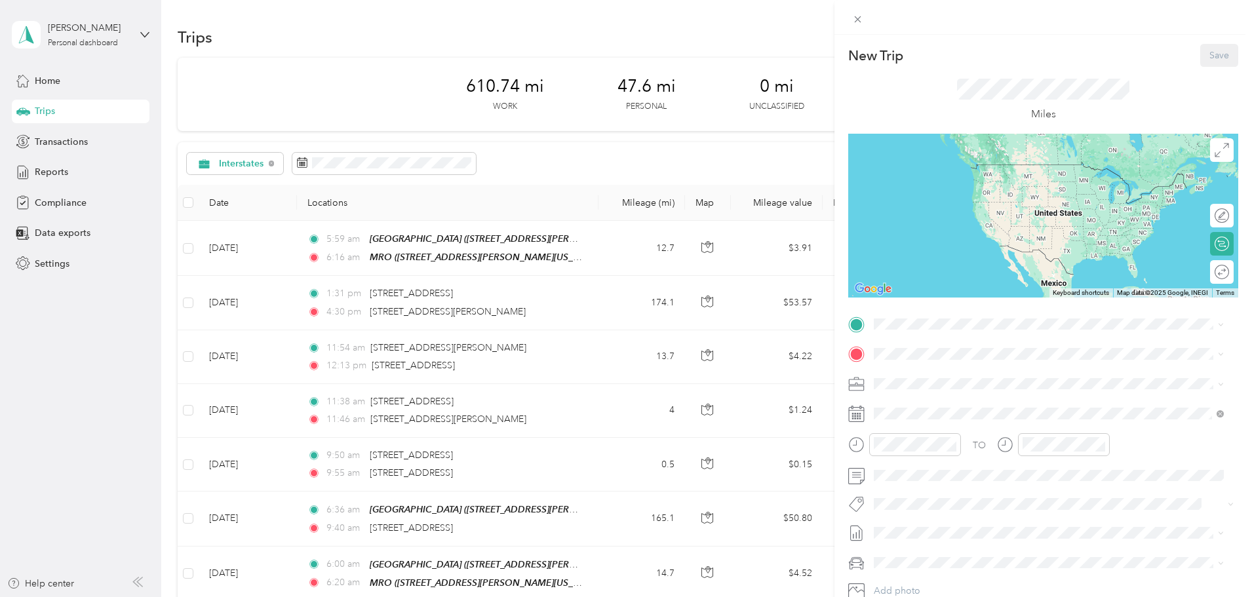
click at [957, 386] on div "TEAM MRO [STREET_ADDRESS][PERSON_NAME][US_STATE]" at bounding box center [1001, 386] width 204 height 32
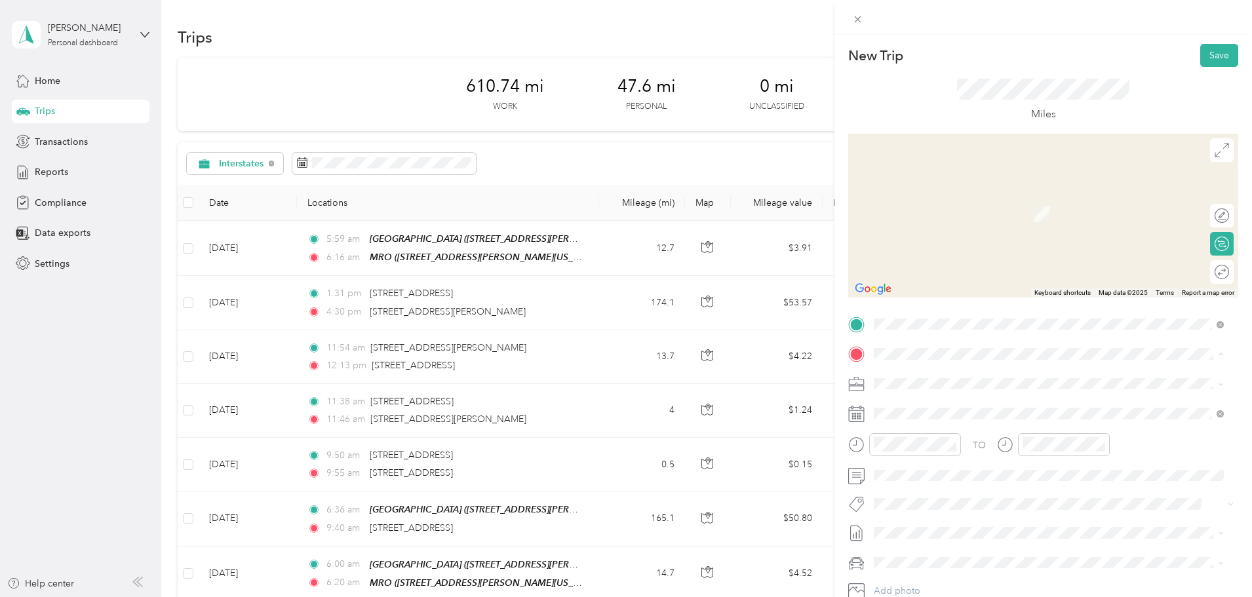
click at [995, 498] on div "[GEOGRAPHIC_DATA] [STREET_ADDRESS][PERSON_NAME][PERSON_NAME][US_STATE]" at bounding box center [1037, 501] width 277 height 28
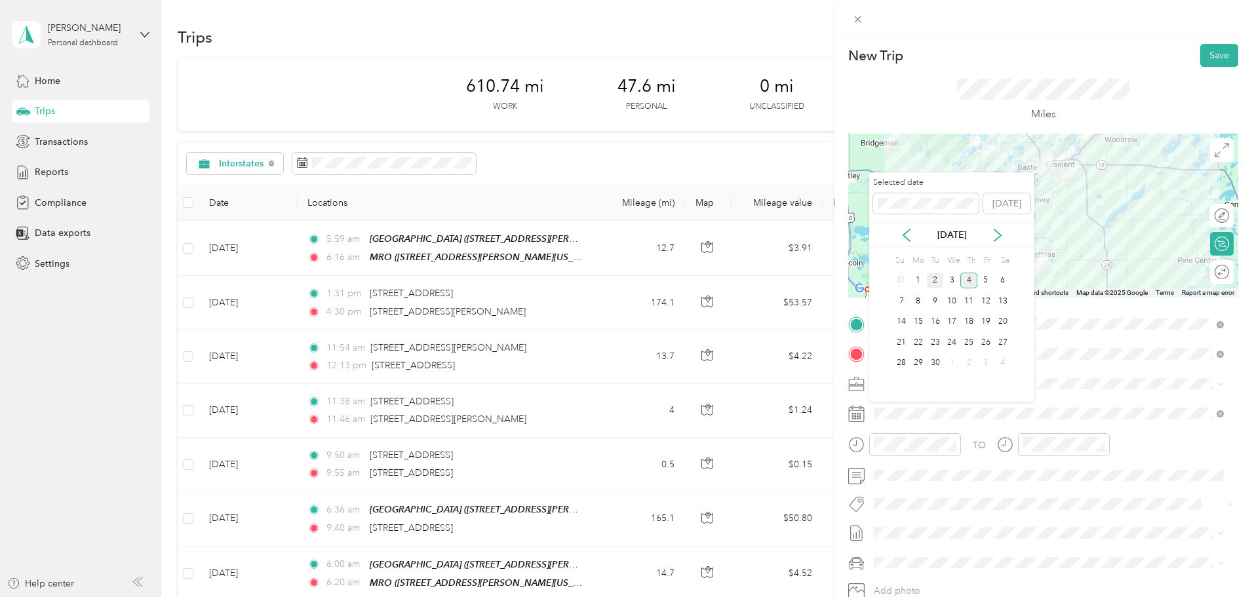
click at [935, 281] on div "2" at bounding box center [935, 281] width 17 height 16
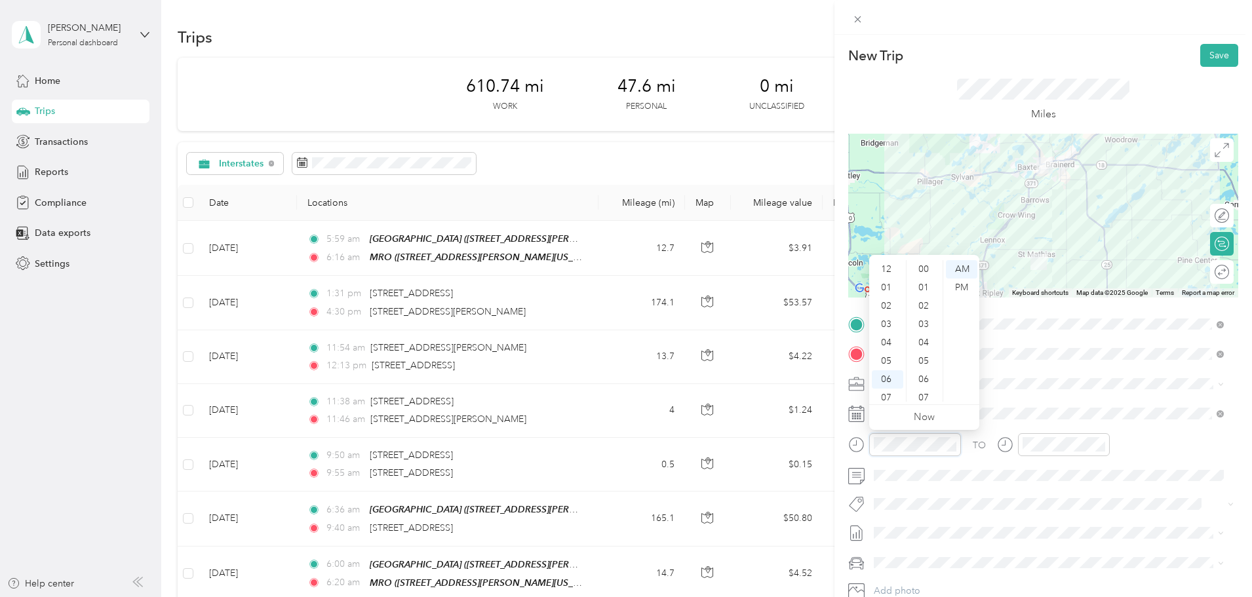
scroll to position [79, 0]
click at [889, 281] on div "05" at bounding box center [887, 282] width 31 height 18
click at [924, 266] on div "00" at bounding box center [925, 269] width 31 height 18
click at [957, 287] on div "PM" at bounding box center [961, 288] width 31 height 18
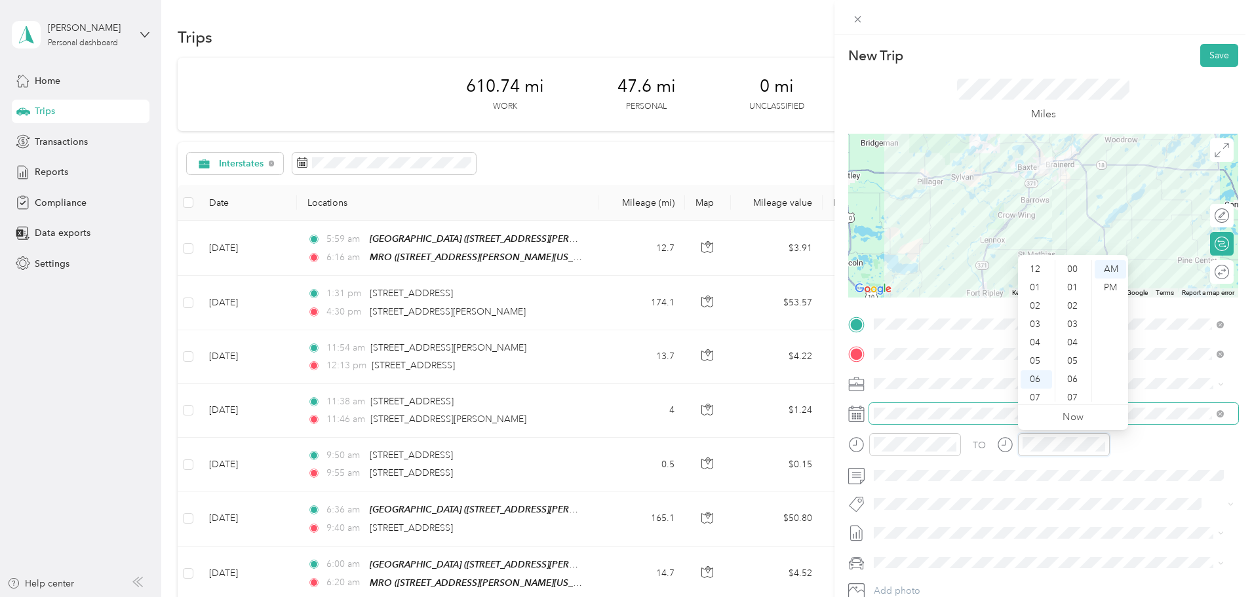
scroll to position [79, 0]
click at [1032, 283] on div "05" at bounding box center [1036, 282] width 31 height 18
click at [1077, 351] on div "20" at bounding box center [1073, 353] width 31 height 18
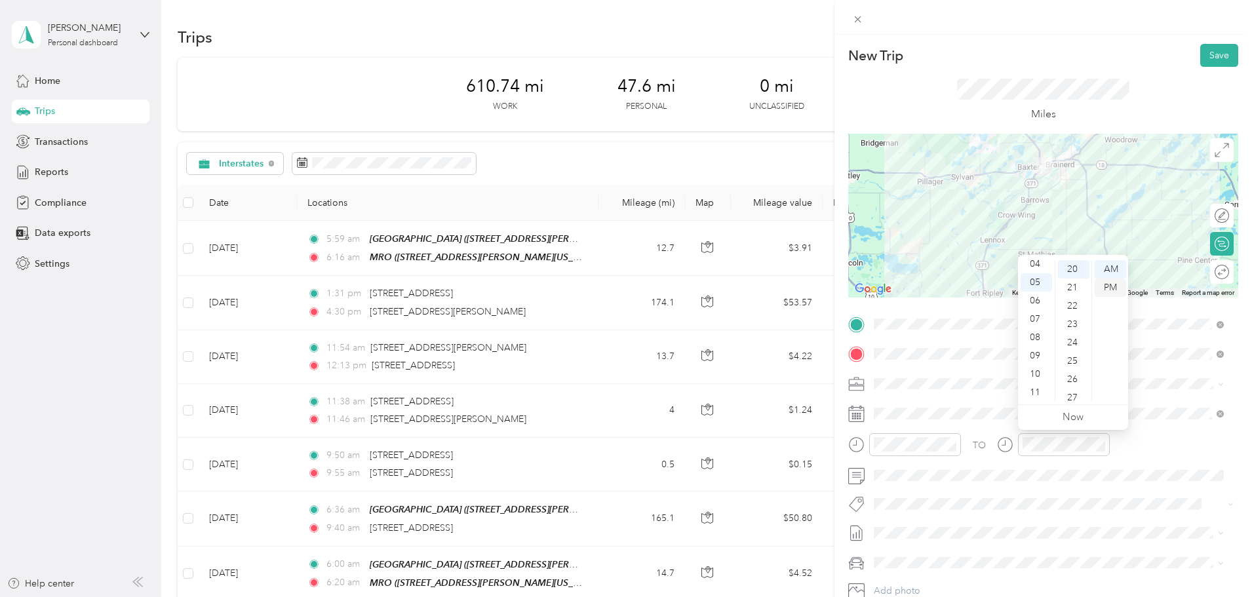
click at [1107, 287] on div "PM" at bounding box center [1110, 288] width 31 height 18
click at [991, 25] on div at bounding box center [1044, 17] width 418 height 35
click at [1201, 55] on button "Save" at bounding box center [1220, 55] width 38 height 23
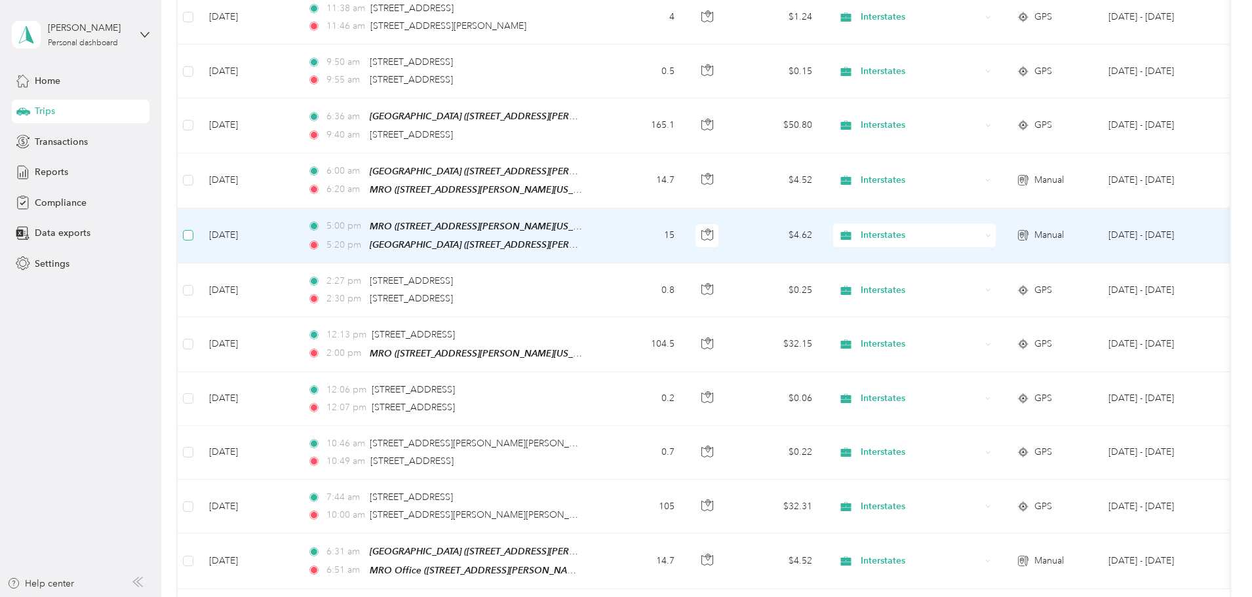
scroll to position [392, 0]
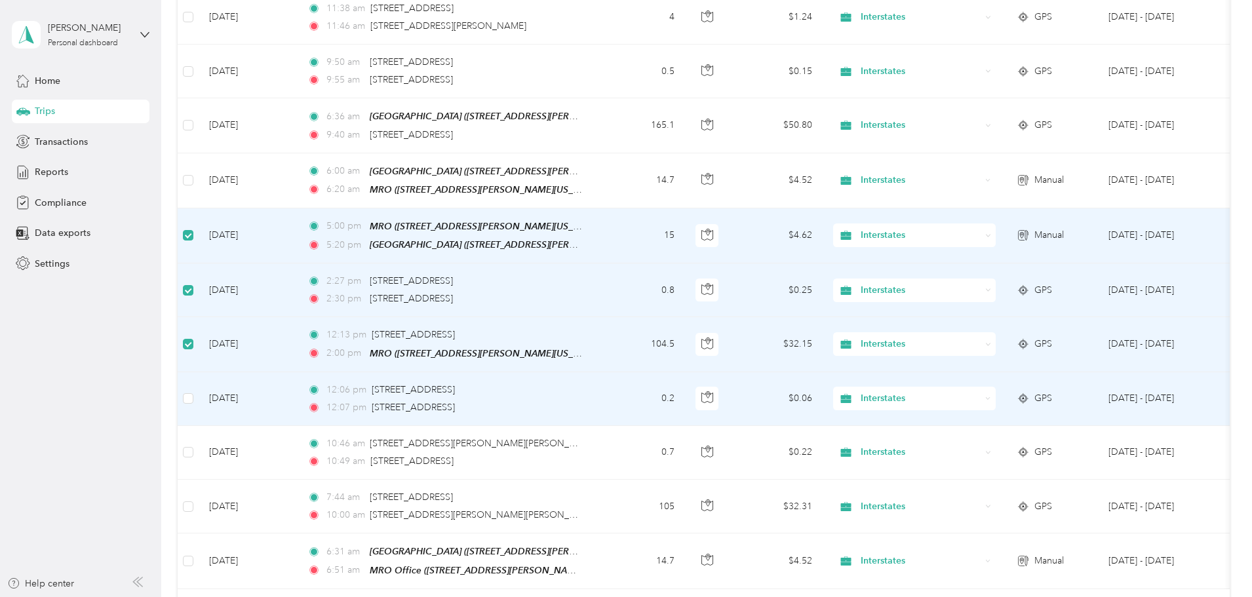
click at [199, 402] on td at bounding box center [188, 399] width 21 height 54
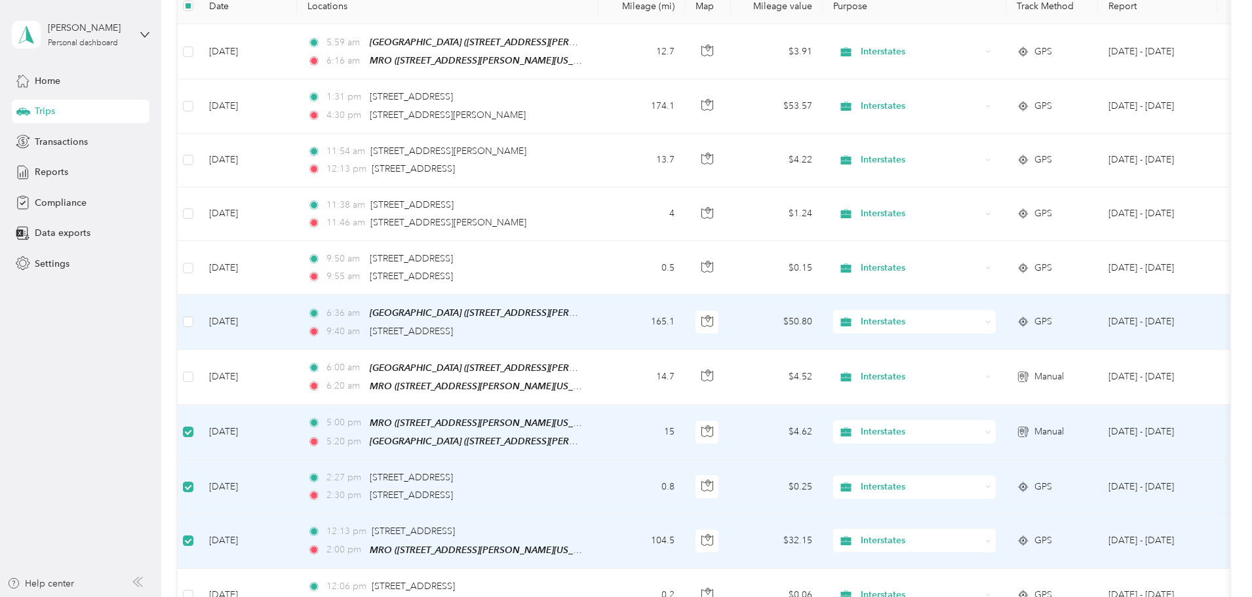
scroll to position [0, 0]
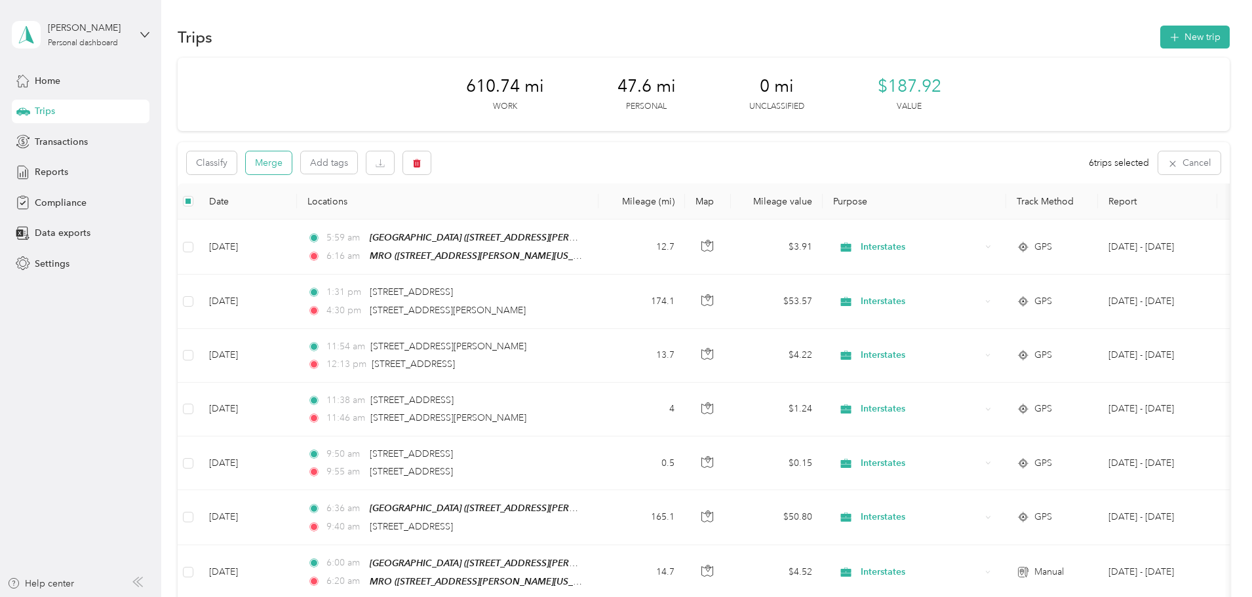
click at [292, 163] on button "Merge" at bounding box center [269, 162] width 46 height 23
click at [292, 166] on button "Merge" at bounding box center [269, 162] width 46 height 23
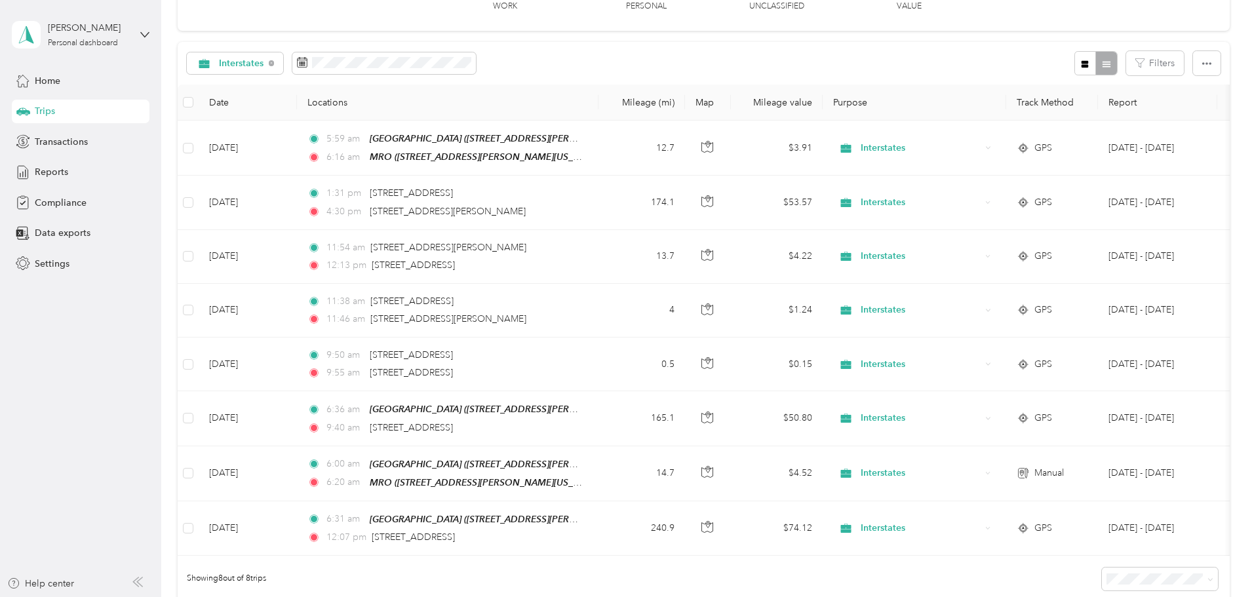
scroll to position [131, 0]
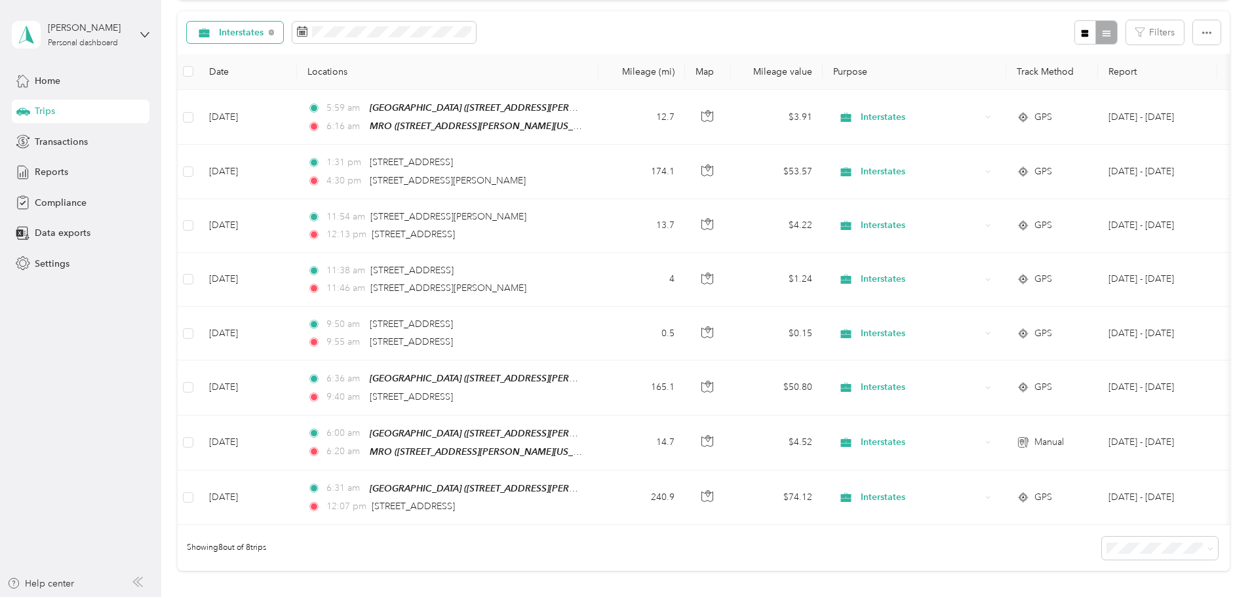
click at [264, 31] on span "Interstates" at bounding box center [241, 32] width 45 height 9
click at [329, 121] on span "Personal" at bounding box center [337, 125] width 61 height 14
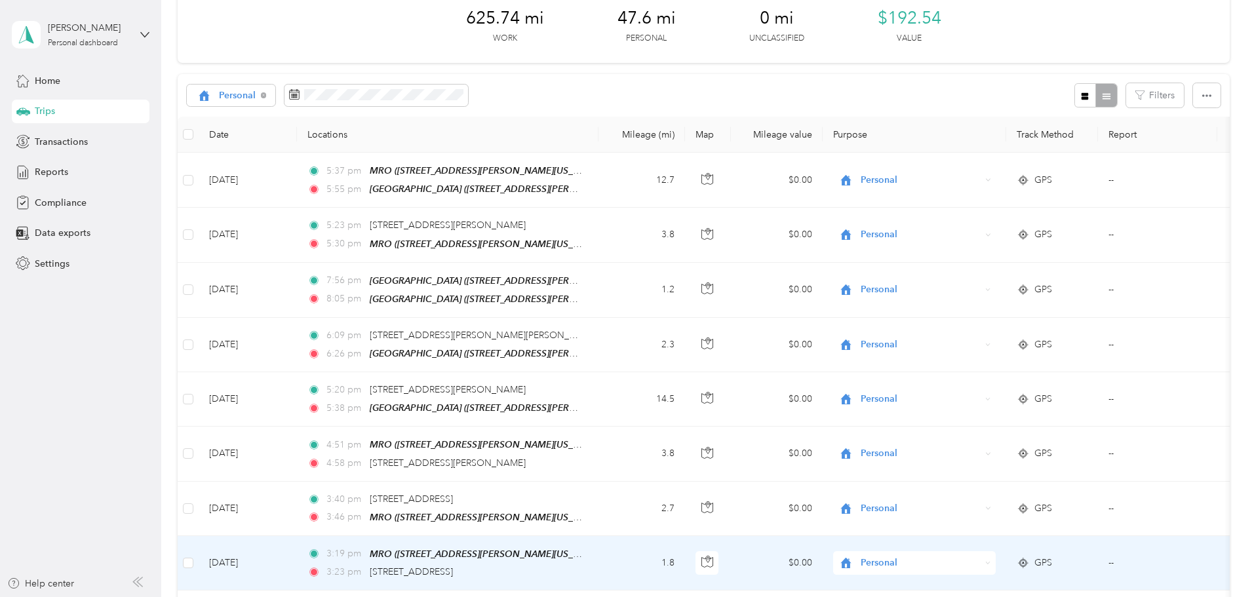
scroll to position [66, 0]
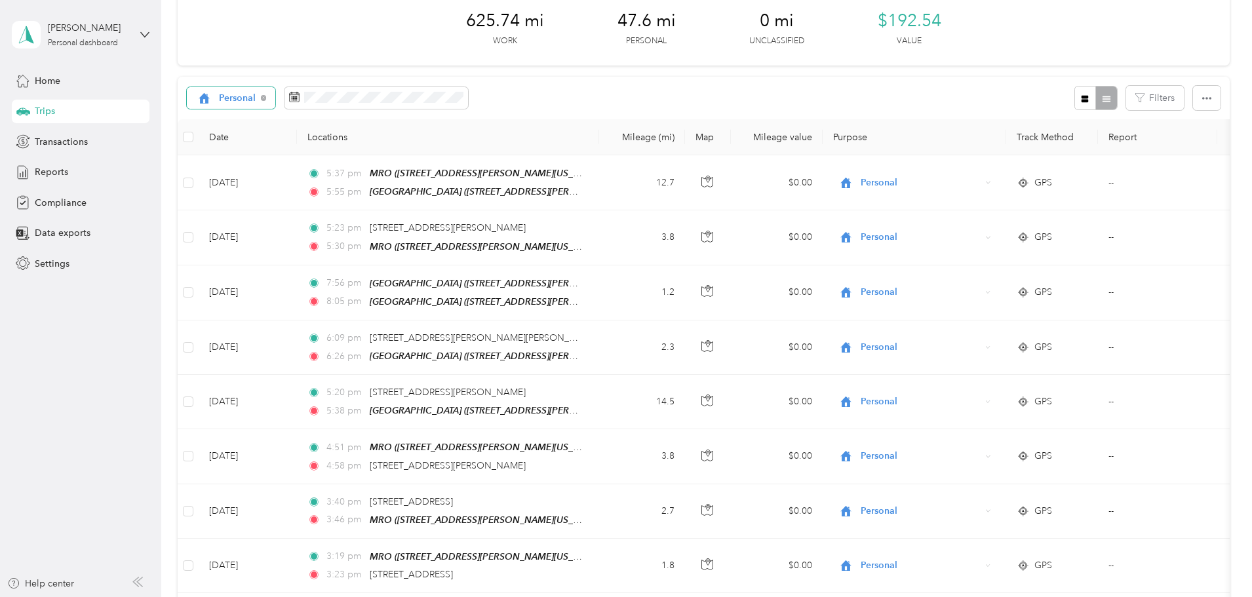
click at [256, 94] on span "Personal" at bounding box center [237, 98] width 37 height 9
click at [334, 124] on li "All purposes" at bounding box center [322, 121] width 96 height 23
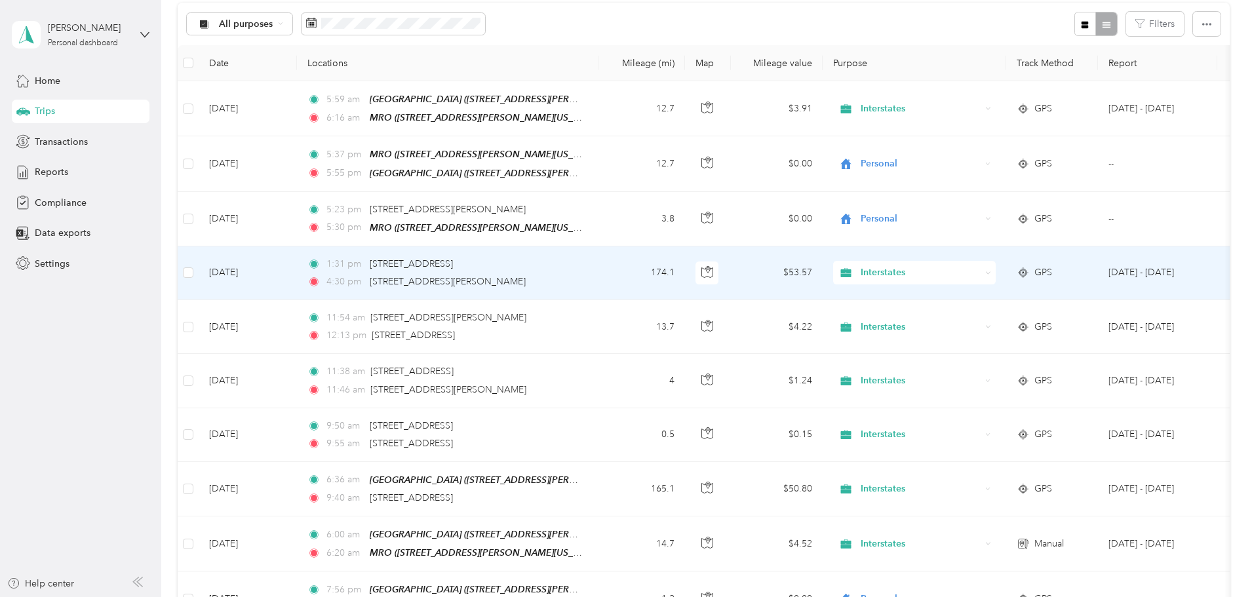
scroll to position [110, 0]
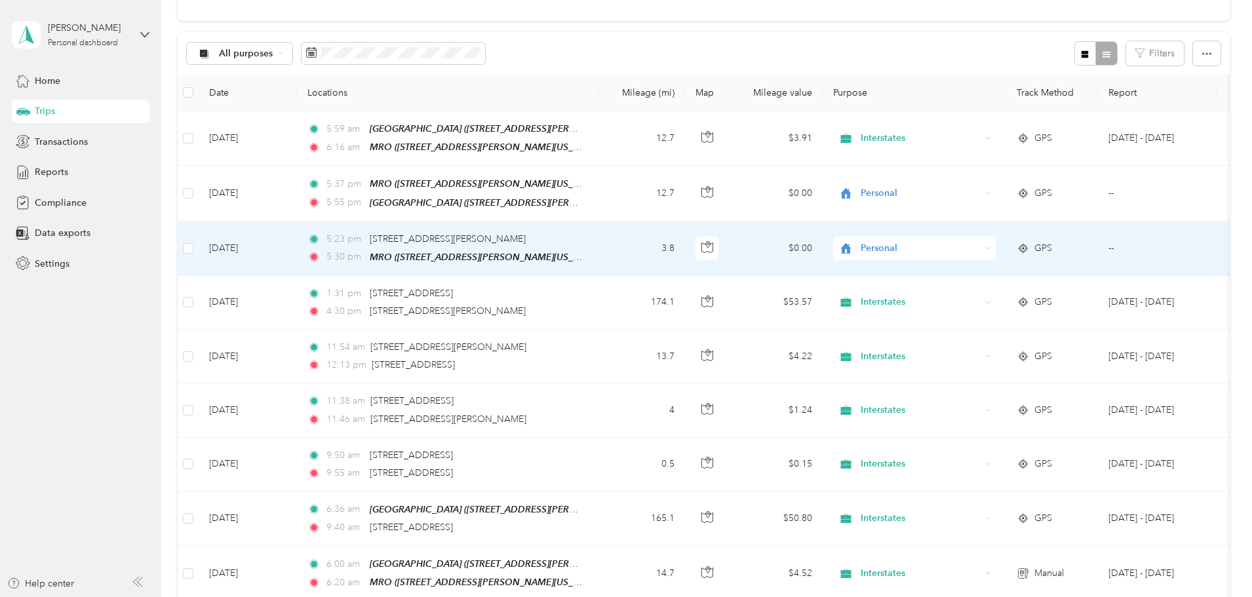
click at [955, 243] on span "Personal" at bounding box center [921, 248] width 120 height 14
click at [969, 267] on span "Interstates" at bounding box center [1013, 270] width 121 height 14
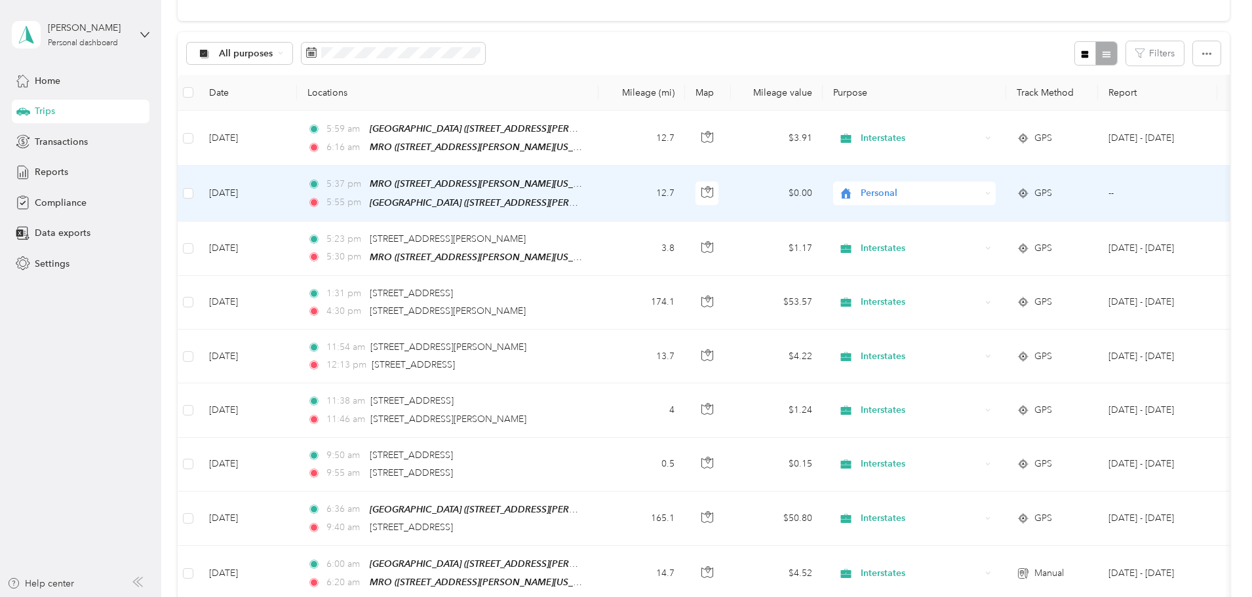
click at [971, 189] on span "Personal" at bounding box center [921, 193] width 120 height 14
click at [967, 212] on span "Interstates" at bounding box center [1013, 216] width 121 height 14
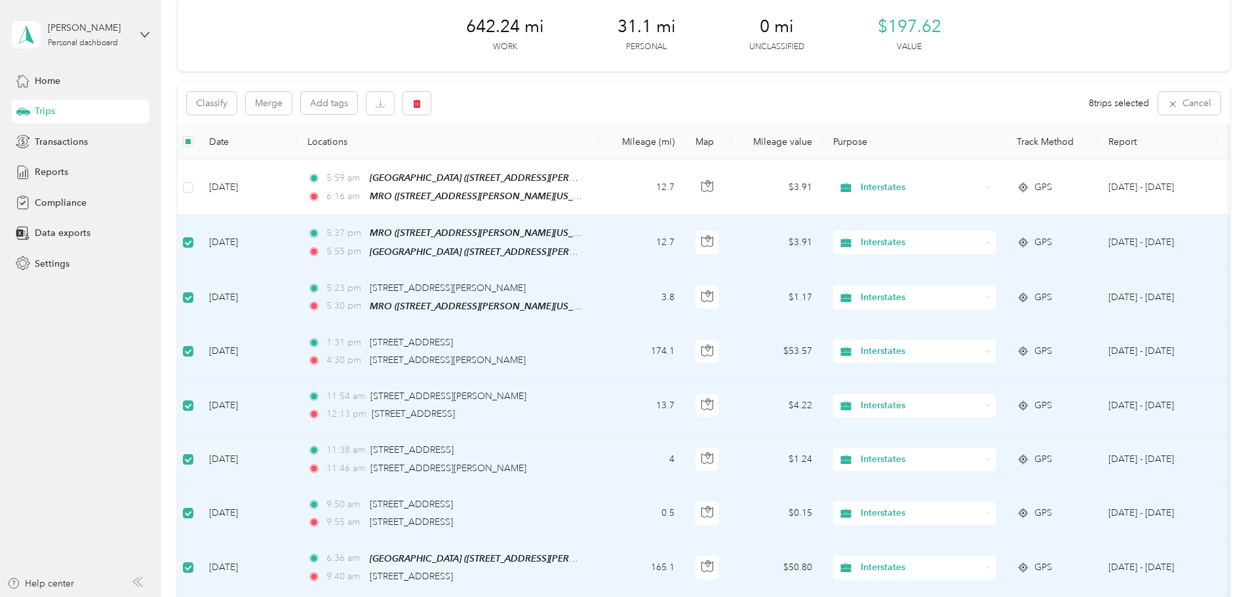
scroll to position [0, 0]
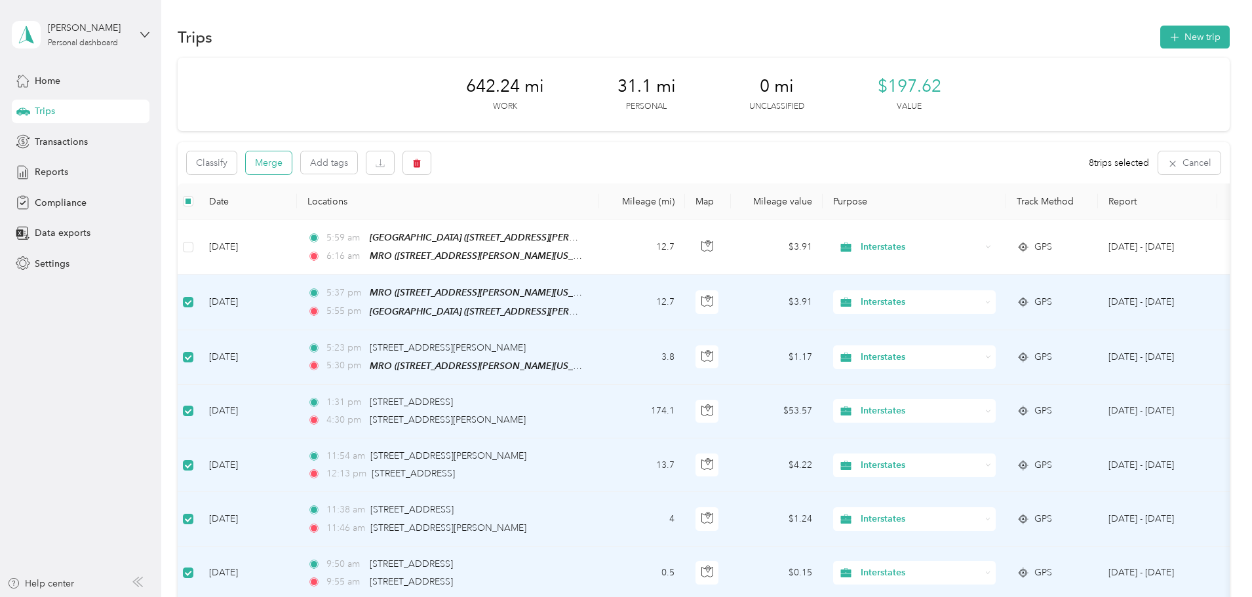
click at [292, 165] on button "Merge" at bounding box center [269, 162] width 46 height 23
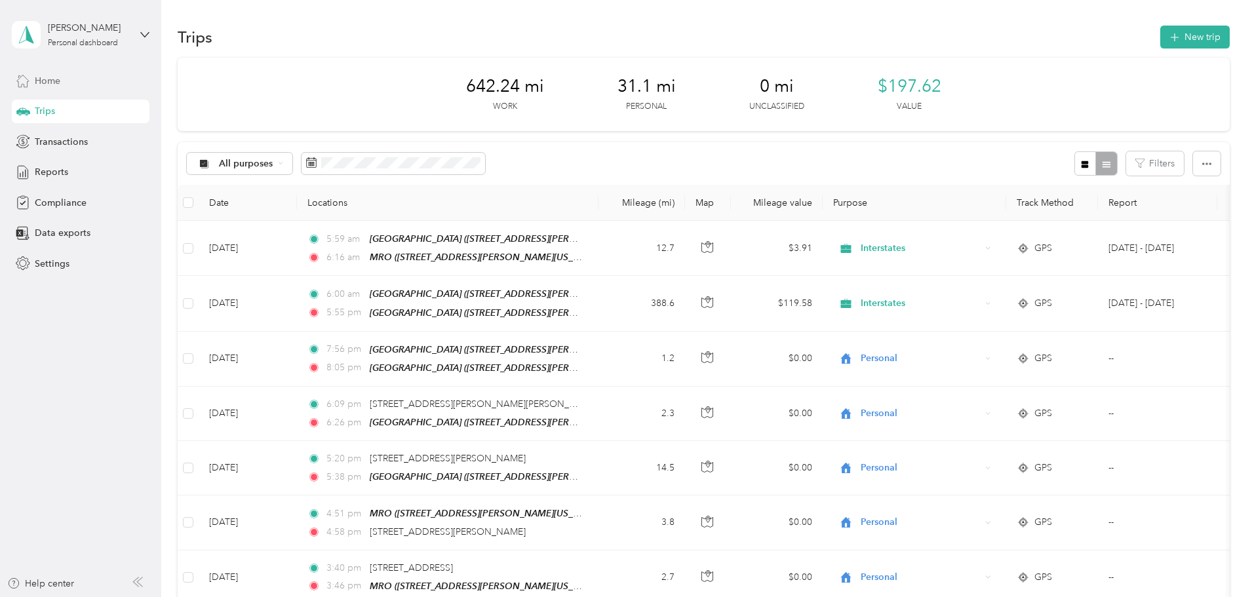
click at [47, 85] on span "Home" at bounding box center [48, 81] width 26 height 14
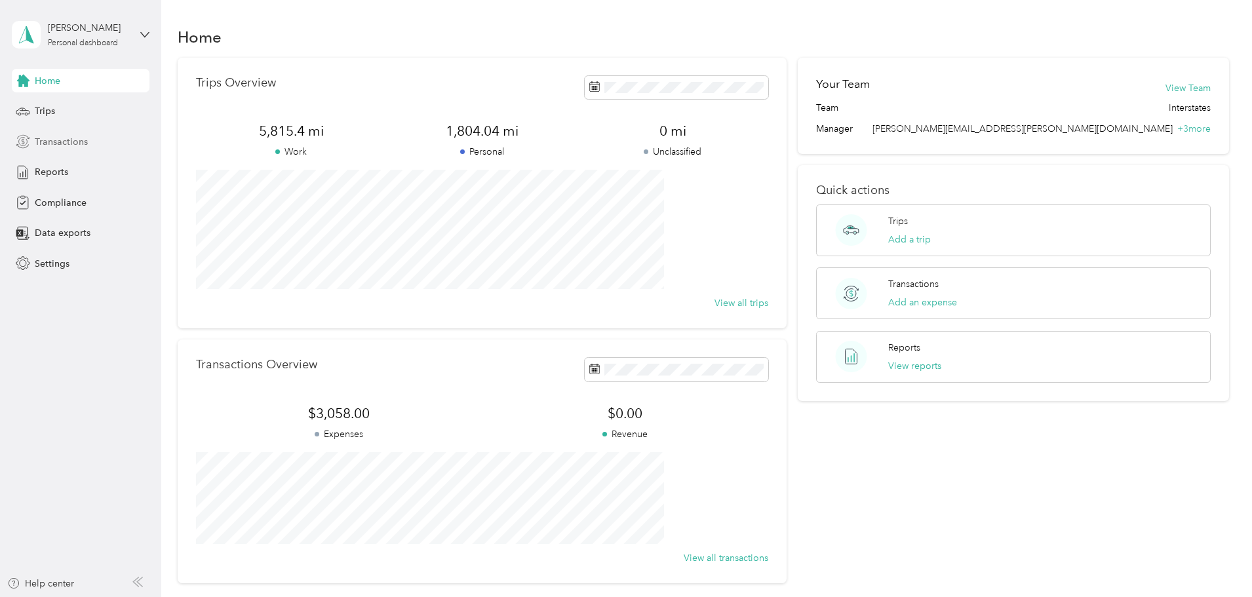
click at [63, 144] on span "Transactions" at bounding box center [61, 142] width 53 height 14
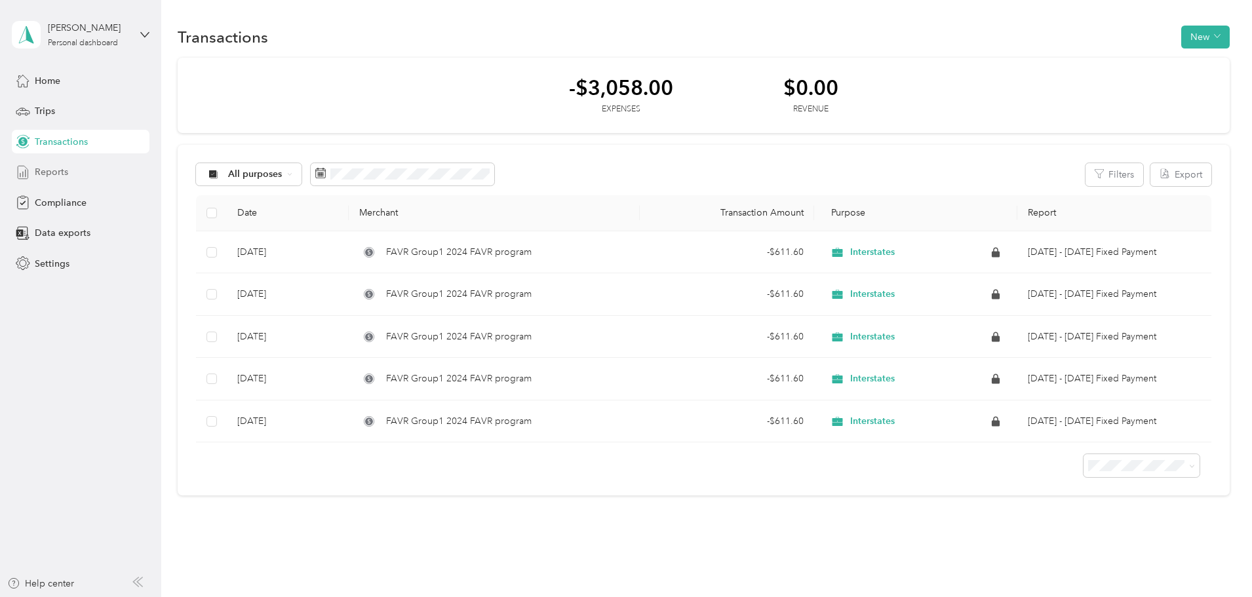
click at [83, 172] on div "Reports" at bounding box center [81, 173] width 138 height 24
